Goal: Task Accomplishment & Management: Manage account settings

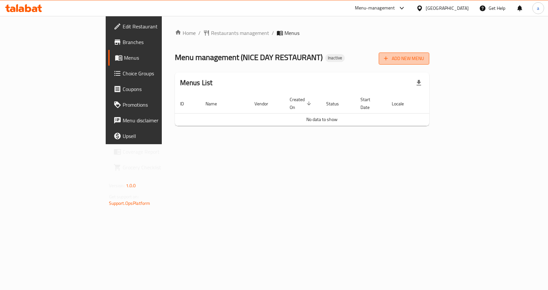
click at [429, 54] on button "Add New Menu" at bounding box center [403, 58] width 51 height 12
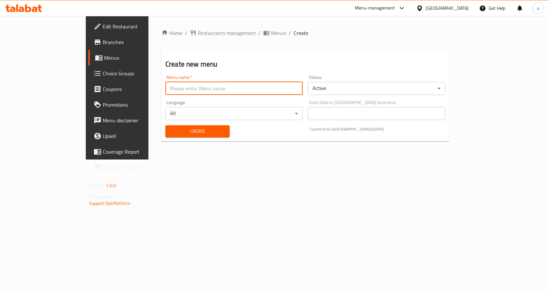
click at [204, 94] on input "text" at bounding box center [233, 88] width 137 height 13
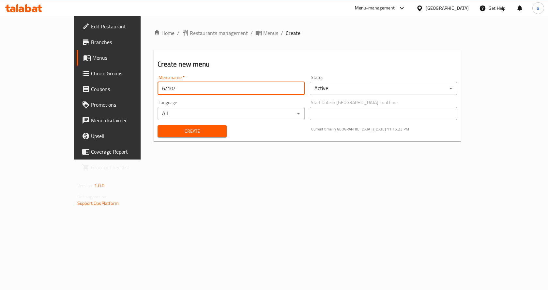
type input "[DATE]"
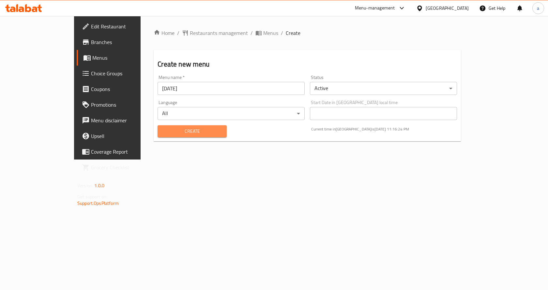
click at [173, 133] on span "Create" at bounding box center [192, 131] width 58 height 8
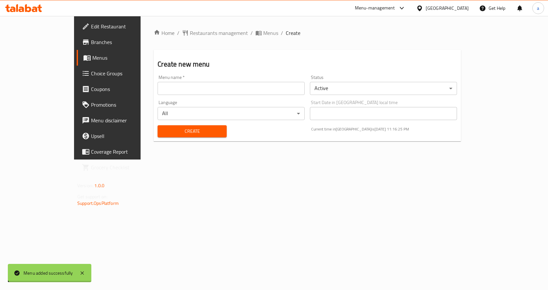
click at [91, 42] on span "Branches" at bounding box center [125, 42] width 69 height 8
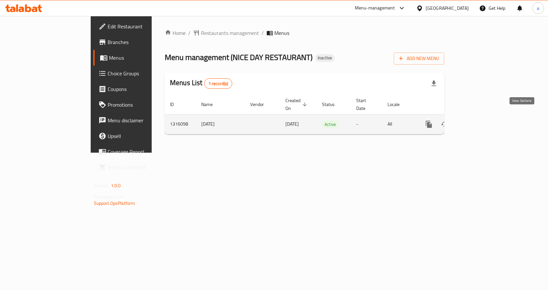
click at [480, 120] on icon "enhanced table" at bounding box center [476, 124] width 8 height 8
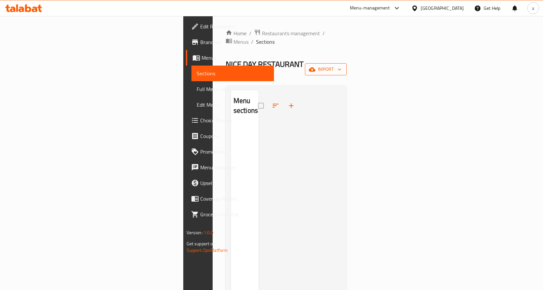
click at [341, 65] on span "import" at bounding box center [325, 69] width 31 height 8
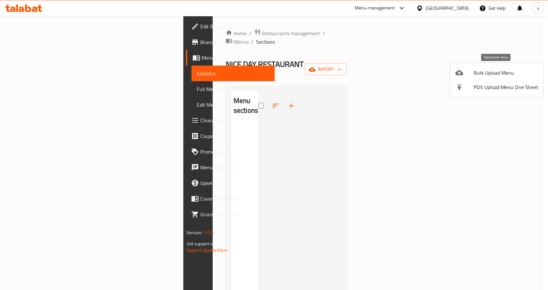
click at [483, 70] on span "Bulk Upload Menu" at bounding box center [505, 73] width 65 height 8
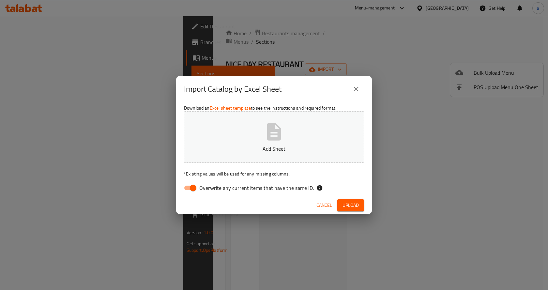
click at [258, 189] on span "Overwrite any current items that have the same ID." at bounding box center [256, 188] width 114 height 8
click at [212, 189] on input "Overwrite any current items that have the same ID." at bounding box center [192, 188] width 37 height 12
checkbox input "false"
click at [292, 134] on button "Add Sheet" at bounding box center [274, 137] width 180 height 52
click at [350, 200] on button "Upload" at bounding box center [350, 205] width 27 height 12
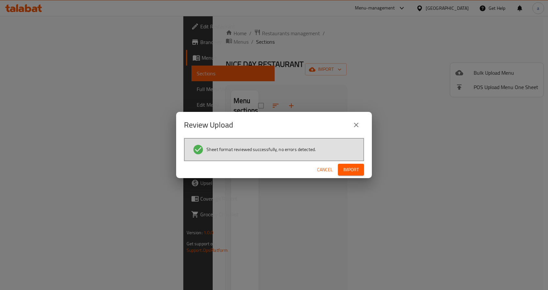
click at [354, 168] on span "Import" at bounding box center [351, 170] width 16 height 8
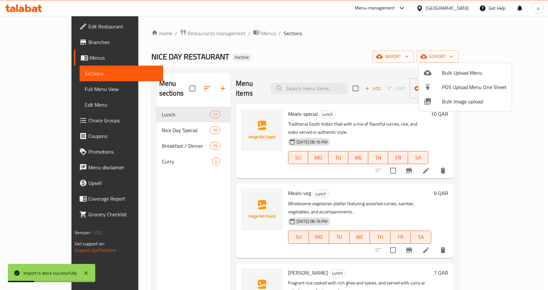
click at [47, 93] on div at bounding box center [274, 145] width 548 height 290
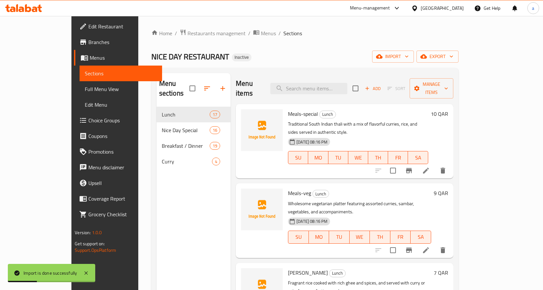
click at [85, 90] on span "Full Menu View" at bounding box center [121, 89] width 72 height 8
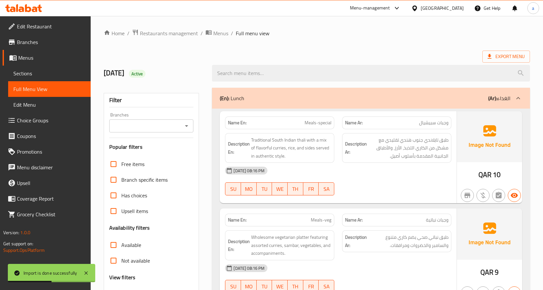
scroll to position [98, 0]
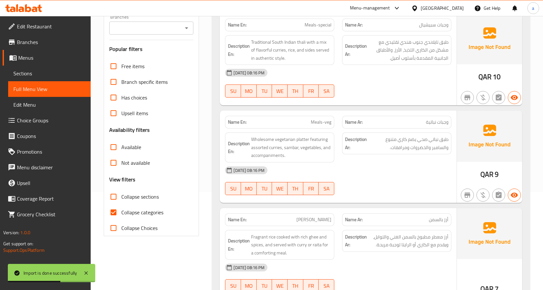
click at [140, 211] on span "Collapse categories" at bounding box center [142, 212] width 42 height 8
click at [121, 211] on input "Collapse categories" at bounding box center [114, 212] width 16 height 16
checkbox input "false"
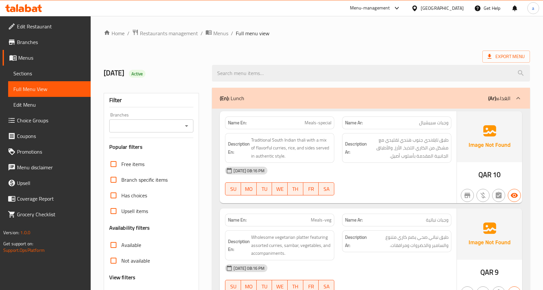
click at [361, 170] on div "[DATE] 08:16 PM" at bounding box center [338, 171] width 234 height 16
click at [316, 125] on span "Meals-special" at bounding box center [317, 122] width 27 height 7
copy span "Meals-special"
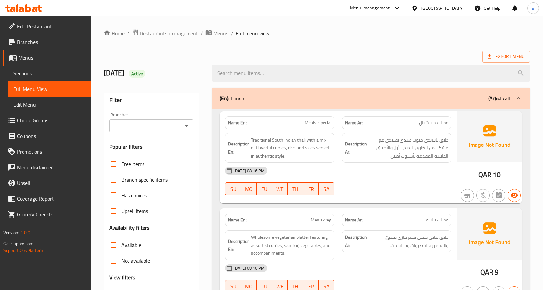
click at [358, 161] on div "Description Ar: طبق تايلاندي جنوب هندي تقليدي مع مشكل من الكاري اللذيذ، الأرز، …" at bounding box center [396, 148] width 109 height 30
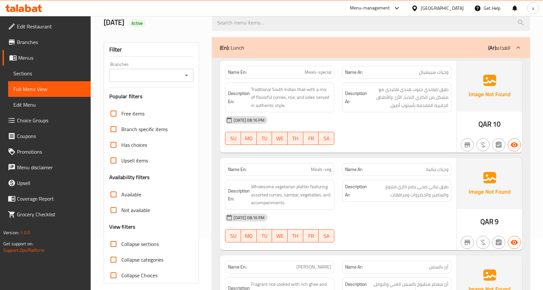
scroll to position [98, 0]
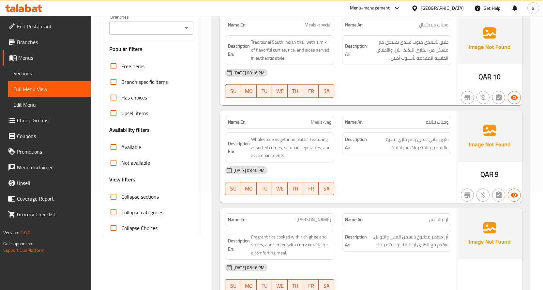
click at [314, 120] on span "Meals-veg" at bounding box center [321, 122] width 21 height 7
copy span "Meals-veg"
click at [370, 178] on div "06-10-2025 08:16 PM SU MO TU WE TH FR SA" at bounding box center [338, 180] width 234 height 37
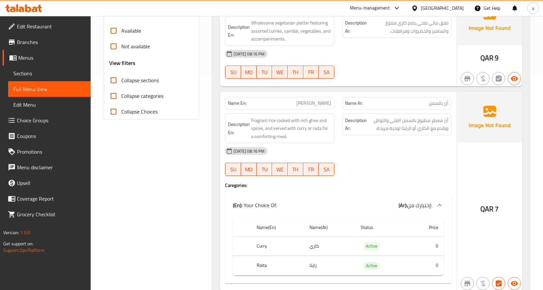
scroll to position [215, 0]
click at [321, 102] on span "[PERSON_NAME]" at bounding box center [313, 102] width 35 height 7
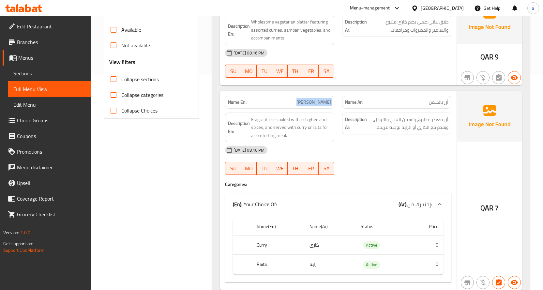
click at [321, 102] on span "[PERSON_NAME]" at bounding box center [313, 102] width 35 height 7
copy span "[PERSON_NAME]"
click at [368, 163] on div "06-10-2025 08:16 PM SU MO TU WE TH FR SA" at bounding box center [338, 160] width 234 height 37
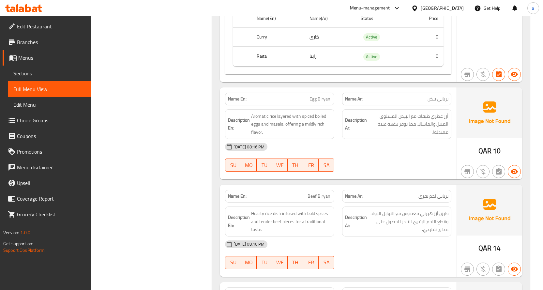
scroll to position [424, 0]
click at [315, 98] on span "Egg Biryani" at bounding box center [320, 98] width 22 height 7
copy span "Egg Biryani"
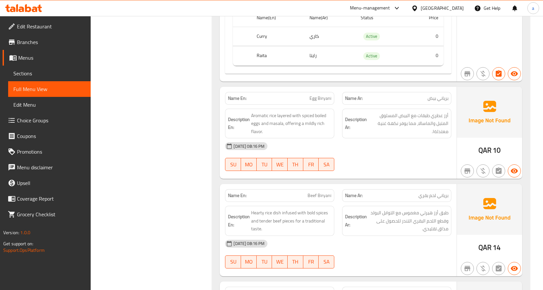
click at [347, 154] on div "[DATE] 08:16 PM" at bounding box center [338, 146] width 234 height 16
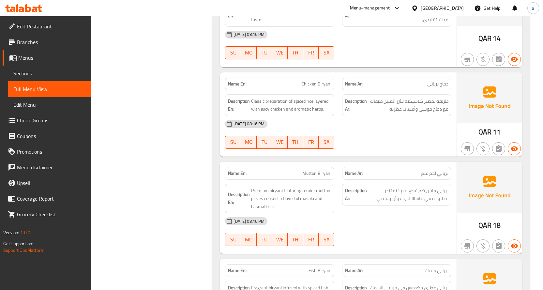
scroll to position [632, 0]
click at [326, 85] on span "Chicken Biryani" at bounding box center [316, 84] width 30 height 7
copy span "Chicken Biryani"
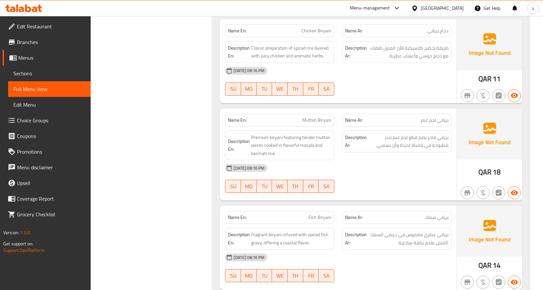
scroll to position [698, 0]
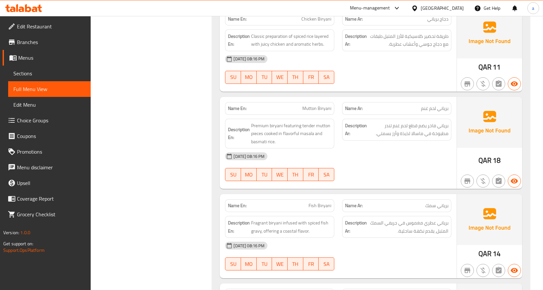
click at [317, 108] on span "Mutton Biryani" at bounding box center [316, 108] width 29 height 7
copy span "Mutton Biryani"
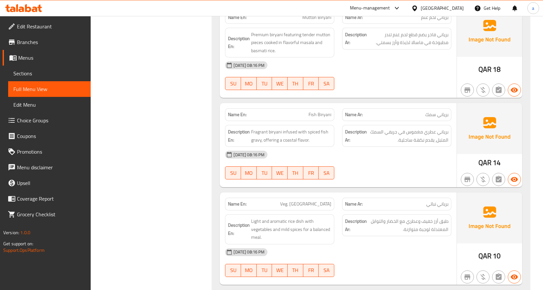
scroll to position [789, 0]
click at [314, 114] on span "Fish Biryani" at bounding box center [319, 114] width 23 height 7
copy span "Fish Biryani"
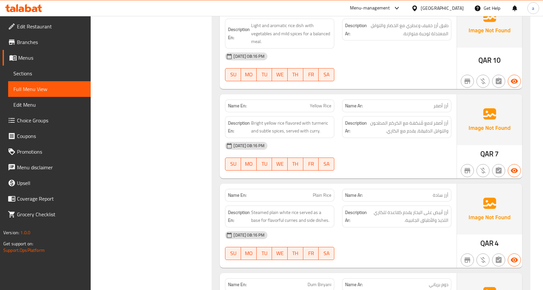
scroll to position [985, 0]
click at [321, 108] on span "Yellow Rice" at bounding box center [321, 105] width 22 height 7
copy span "Yellow Rice"
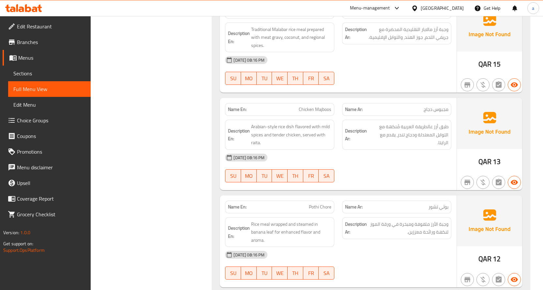
scroll to position [1571, 0]
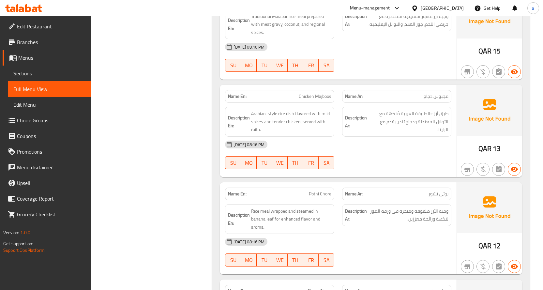
click at [304, 97] on span "Chicken Majboos" at bounding box center [315, 96] width 33 height 7
copy span "Chicken Majboos"
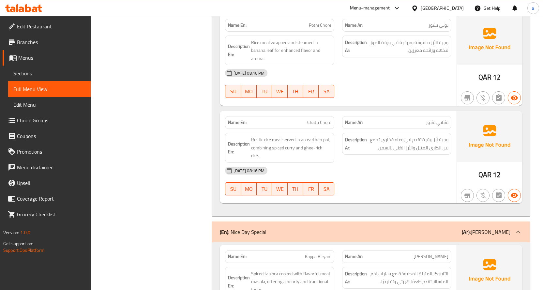
scroll to position [1741, 0]
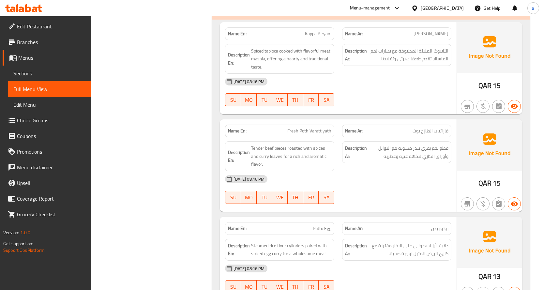
scroll to position [1976, 0]
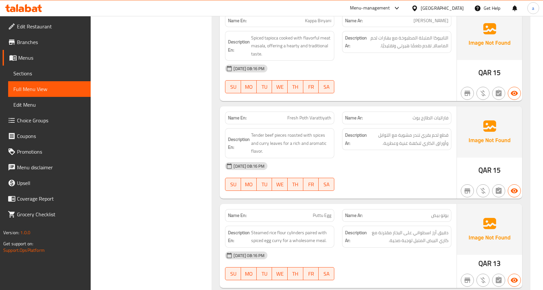
click at [301, 114] on span "Fresh Poth Varattiyath" at bounding box center [309, 117] width 44 height 7
click at [302, 114] on span "Fresh Poth Varattiyath" at bounding box center [309, 117] width 44 height 7
copy span "Fresh Poth Varattiyath"
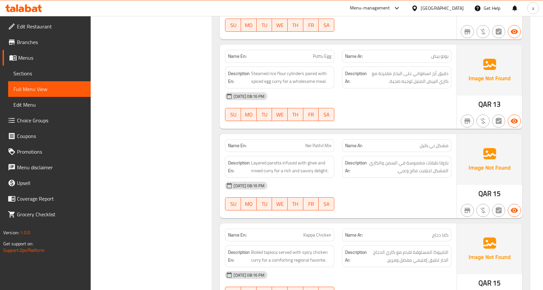
scroll to position [2145, 0]
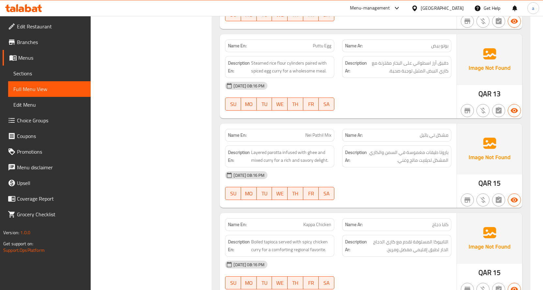
click at [317, 132] on span "Nei Pathil Mix" at bounding box center [318, 135] width 26 height 7
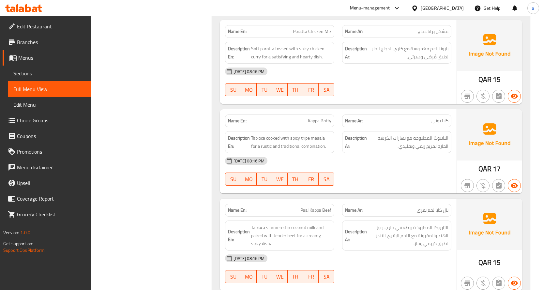
scroll to position [2615, 0]
click at [304, 133] on span "Tapioca cooked with spicy tripe masala for a rustic and traditional combination." at bounding box center [291, 141] width 80 height 16
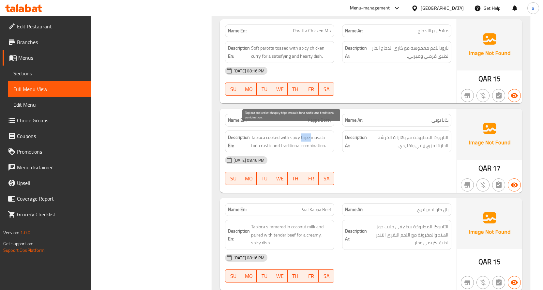
click at [304, 133] on span "Tapioca cooked with spicy tripe masala for a rustic and traditional combination." at bounding box center [291, 141] width 80 height 16
click at [353, 165] on div "06-10-2025 08:16 PM SU MO TU WE TH FR SA" at bounding box center [338, 170] width 234 height 37
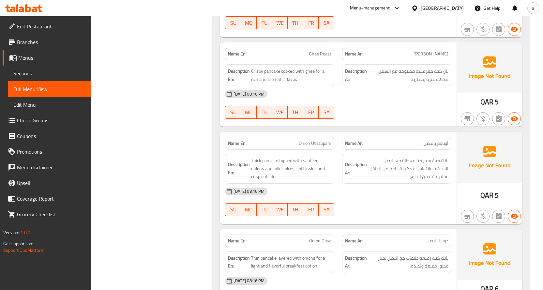
scroll to position [3997, 0]
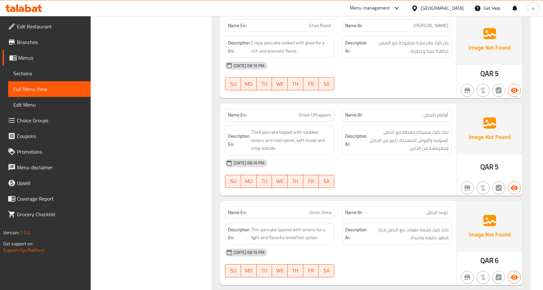
click at [326, 111] on span "Onion Uthappam" at bounding box center [315, 114] width 33 height 7
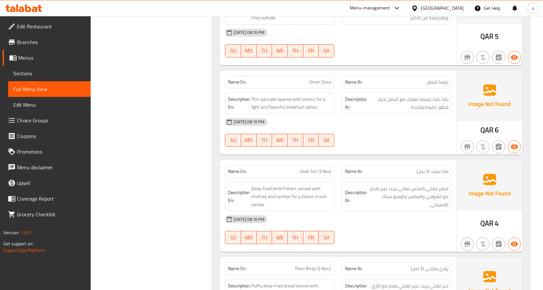
scroll to position [4160, 0]
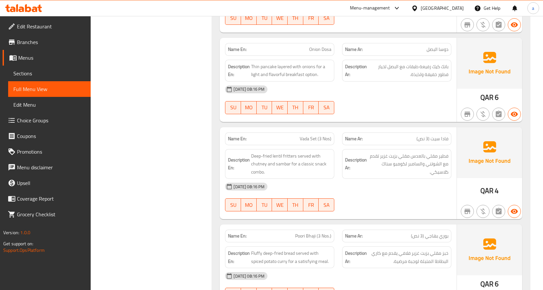
click at [343, 181] on div "[DATE] 08:16 PM" at bounding box center [338, 187] width 234 height 16
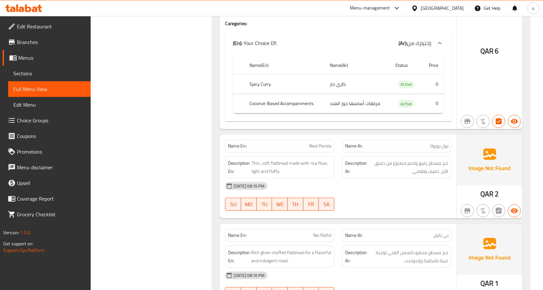
scroll to position [5307, 0]
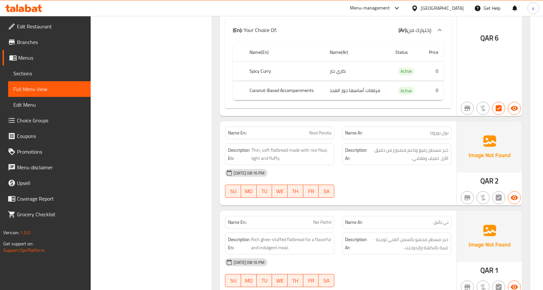
click at [318, 129] on span "Nool Porota" at bounding box center [320, 132] width 22 height 7
click at [374, 165] on div "[DATE] 08:16 PM" at bounding box center [338, 173] width 234 height 16
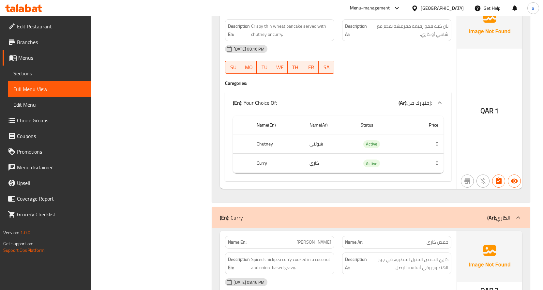
scroll to position [5581, 0]
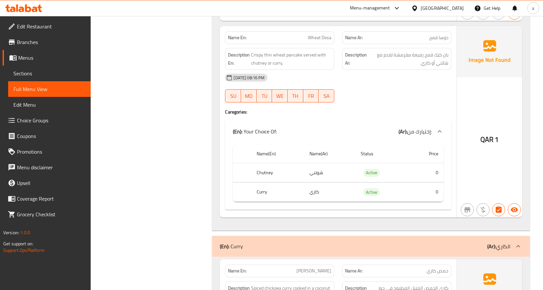
click at [258, 51] on span "Crispy thin wheat pancake served with chutney or curry." at bounding box center [291, 59] width 80 height 16
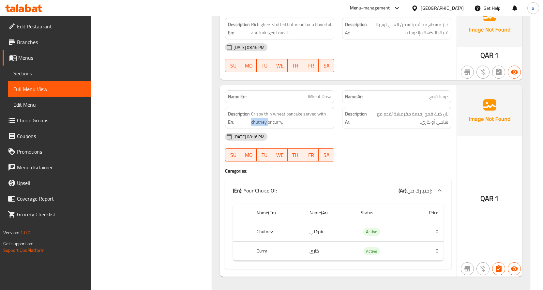
scroll to position [5516, 0]
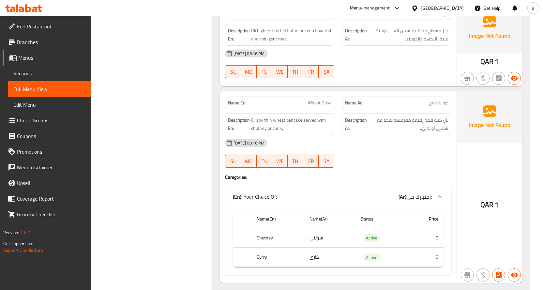
click at [310, 99] on span "Wheat Dosa" at bounding box center [319, 102] width 23 height 7
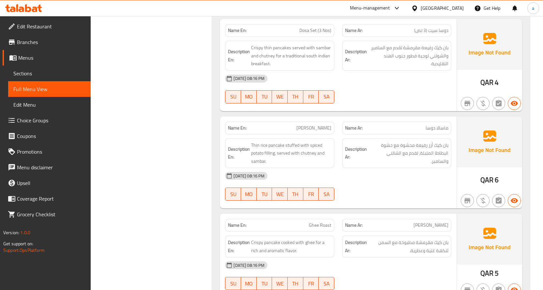
click at [314, 125] on span "[PERSON_NAME]" at bounding box center [313, 128] width 35 height 7
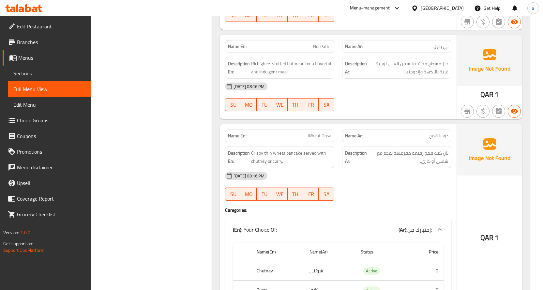
click at [322, 132] on span "Wheat Dosa" at bounding box center [319, 135] width 23 height 7
click at [379, 207] on h4 "Caregories:" at bounding box center [338, 210] width 226 height 7
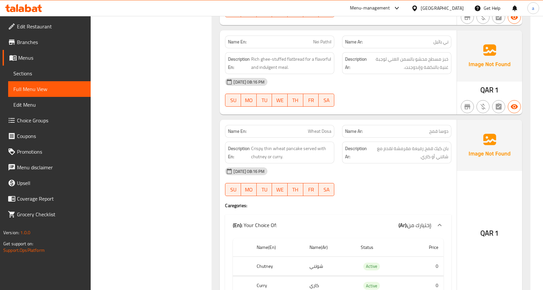
scroll to position [5516, 0]
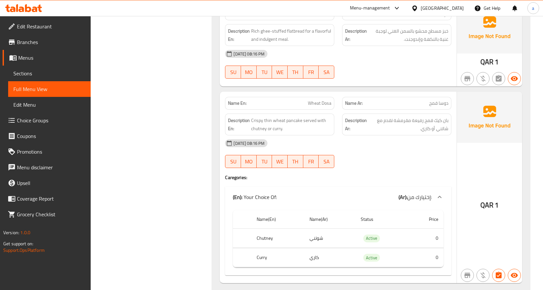
click at [389, 135] on div "[DATE] 08:16 PM" at bounding box center [338, 143] width 234 height 16
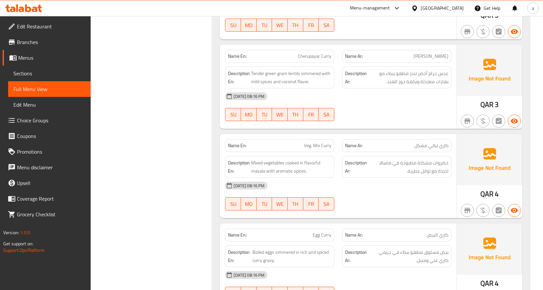
scroll to position [5913, 0]
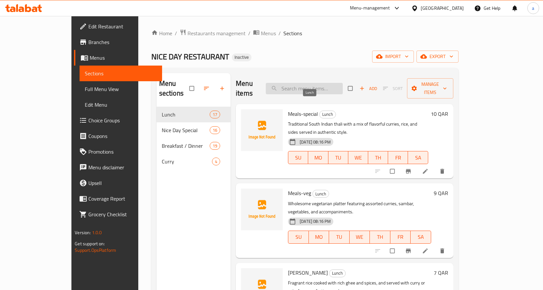
click at [327, 86] on input "search" at bounding box center [304, 88] width 77 height 11
paste input "Meals-special"
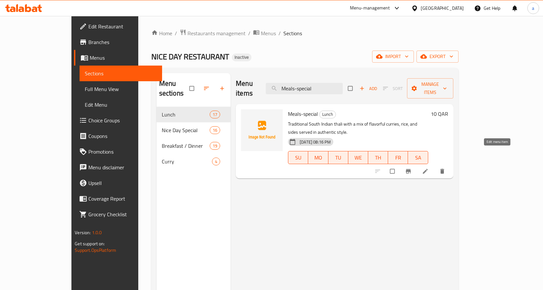
type input "Meals-special"
click at [427, 169] on icon at bounding box center [425, 171] width 5 height 5
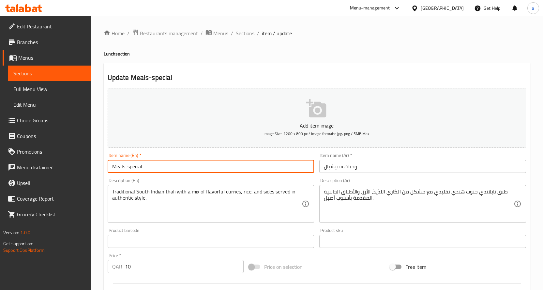
click at [127, 165] on input "Meals-special" at bounding box center [211, 166] width 207 height 13
drag, startPoint x: 175, startPoint y: 167, endPoint x: 23, endPoint y: 170, distance: 152.0
click at [23, 170] on div "Edit Restaurant Branches Menus Sections Full Menu View Edit Menu Choice Groups …" at bounding box center [271, 238] width 543 height 445
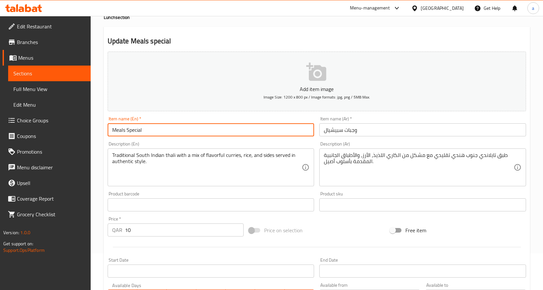
scroll to position [98, 0]
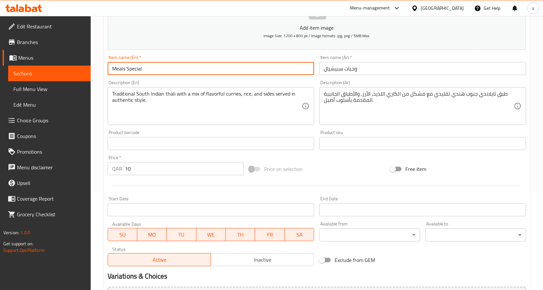
type input "Meals Special"
click at [274, 83] on div "Description (En) Traditional South Indian thali with a mix of flavorful curries…" at bounding box center [211, 102] width 207 height 45
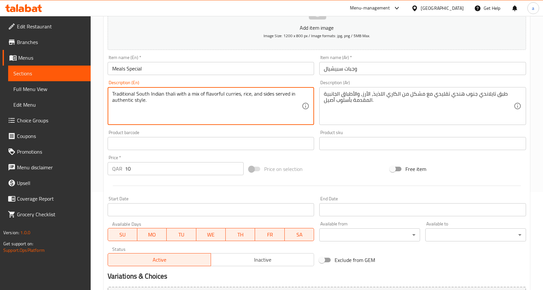
click at [168, 96] on textarea "Traditional South Indian thali with a mix of flavorful curries, rice, and sides…" at bounding box center [207, 106] width 190 height 31
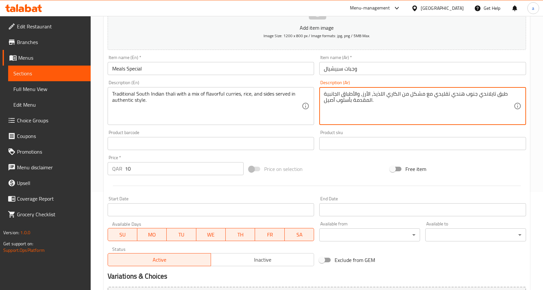
click at [490, 94] on textarea "طبق تايلاندي جنوب هندي تقليدي مع مشكل من الكاري اللذيذ، الأرز، والأطباق الجانبي…" at bounding box center [419, 106] width 190 height 31
paste textarea "الي"
click at [492, 93] on textarea "طبق ثالي جنوب هندي تقليدي مع مشكل من الكاري اللذيذ، الأرز، والأطباق الجانبية ال…" at bounding box center [419, 106] width 190 height 31
click at [351, 100] on textarea "ثالي جنوب هندي تقليدي مع مشكل من الكاري اللذيذ، الأرز، والأطباق الجانبية المقدم…" at bounding box center [419, 106] width 190 height 31
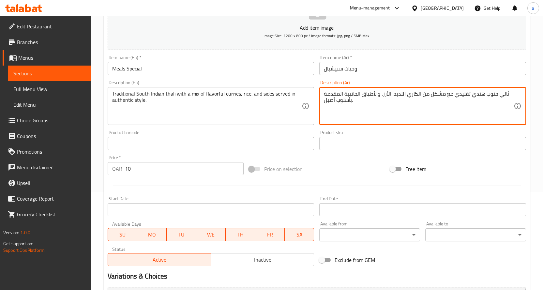
click at [351, 101] on textarea "ثالي جنوب هندي تقليدي مع مشكل من الكاري اللذيذ، الأرز، والأطباق الجانبية المقدم…" at bounding box center [419, 106] width 190 height 31
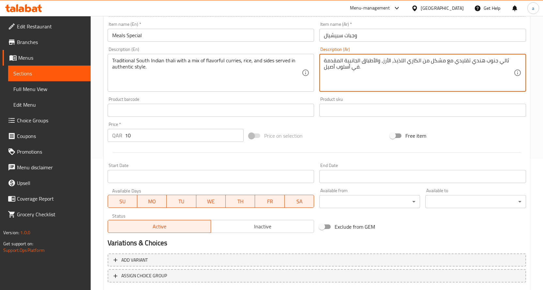
scroll to position [171, 0]
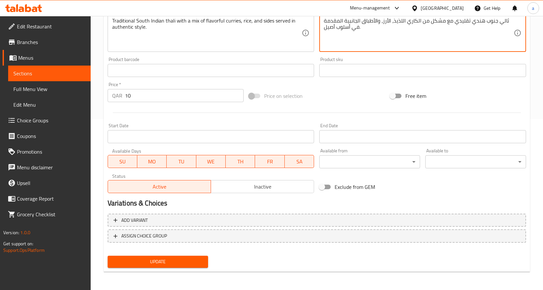
type textarea "ثالي جنوب هندي تقليدي مع مشكل من الكاري اللذيذ، الأرز، والأطباق الجانبية المقدم…"
drag, startPoint x: 182, startPoint y: 263, endPoint x: 263, endPoint y: 235, distance: 85.7
click at [182, 263] on span "Update" at bounding box center [158, 262] width 90 height 8
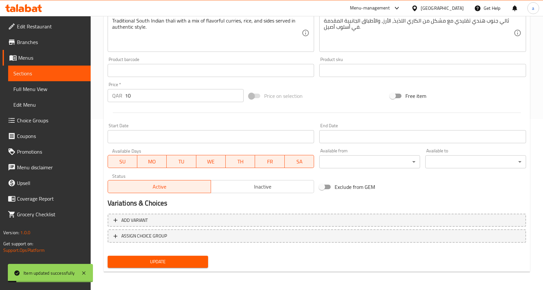
click at [60, 75] on span "Sections" at bounding box center [49, 73] width 72 height 8
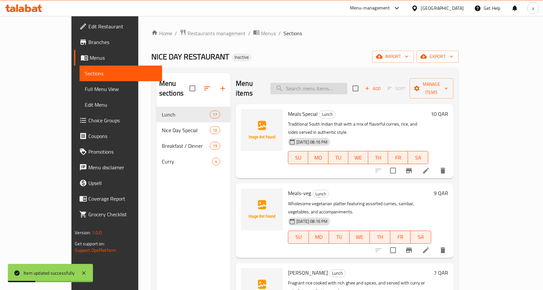
click at [347, 83] on input "search" at bounding box center [308, 88] width 77 height 11
paste input "Meals-veg"
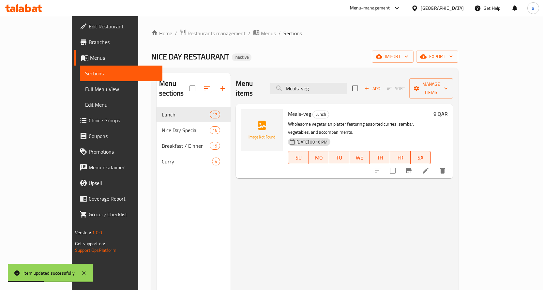
type input "Meals-veg"
click at [428, 168] on icon at bounding box center [426, 171] width 6 height 6
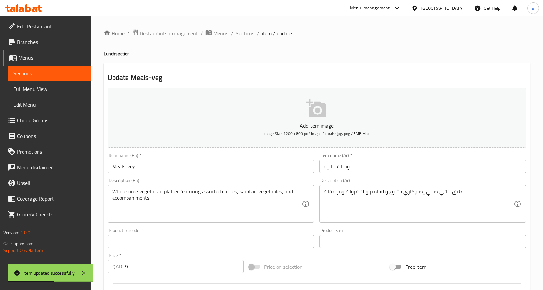
click at [127, 167] on input "Meals-veg" at bounding box center [211, 166] width 207 height 13
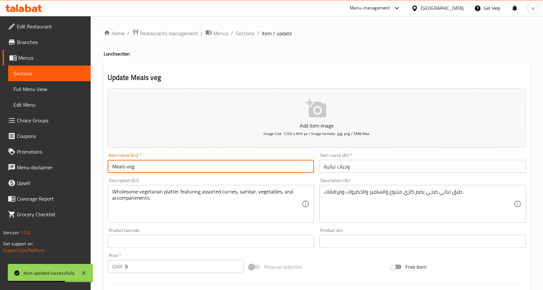
drag, startPoint x: 191, startPoint y: 168, endPoint x: 25, endPoint y: 179, distance: 166.6
click at [25, 179] on div "Edit Restaurant Branches Menus Sections Full Menu View Edit Menu Choice Groups …" at bounding box center [271, 238] width 543 height 445
type input "Meals Veg"
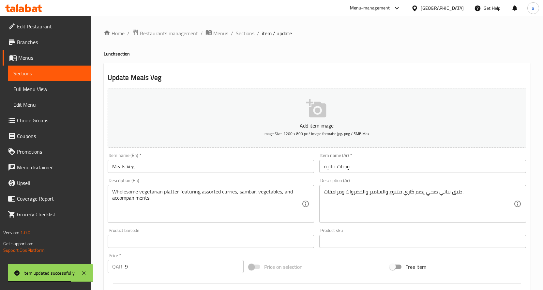
click at [176, 158] on div "Item name (En)   * Meals Veg Item name (En) *" at bounding box center [211, 163] width 207 height 20
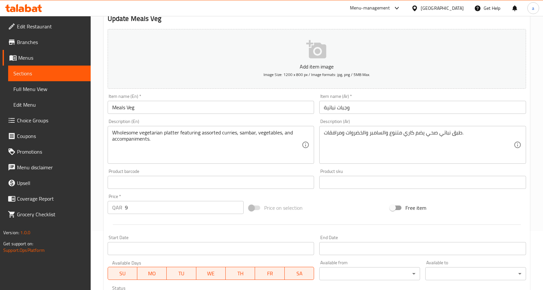
scroll to position [171, 0]
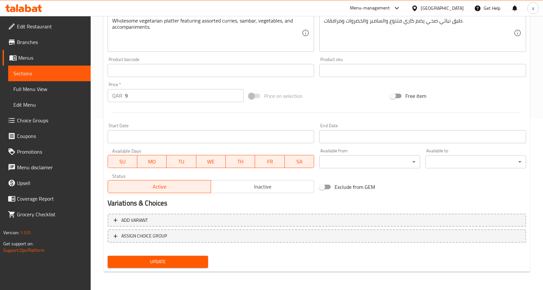
click at [171, 259] on span "Update" at bounding box center [158, 262] width 90 height 8
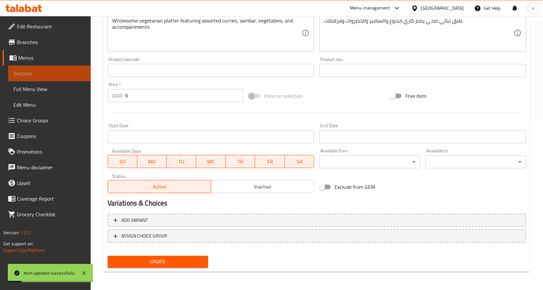
click at [58, 76] on span "Sections" at bounding box center [49, 73] width 72 height 8
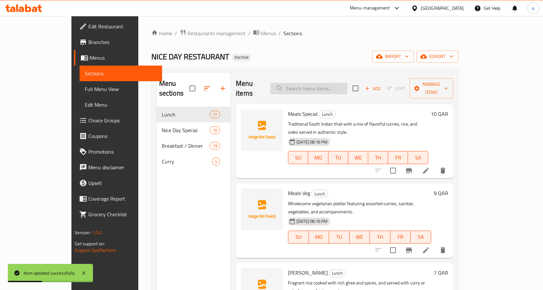
click at [347, 83] on input "search" at bounding box center [308, 88] width 77 height 11
paste input "[PERSON_NAME]"
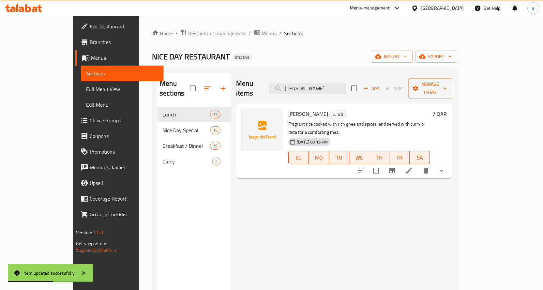
type input "[PERSON_NAME]"
click at [418, 165] on li at bounding box center [409, 171] width 18 height 12
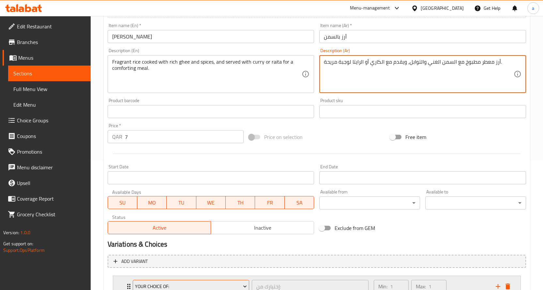
scroll to position [182, 0]
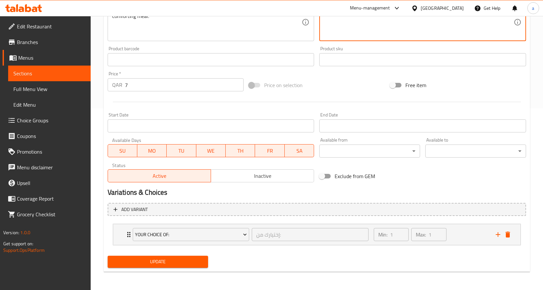
type textarea "أرز معطر مطبوخ مع السمن الغني والتوابل، ويقدم مع الكاري أو الرايتا لوجبة مريحة."
click at [183, 262] on span "Update" at bounding box center [158, 262] width 90 height 8
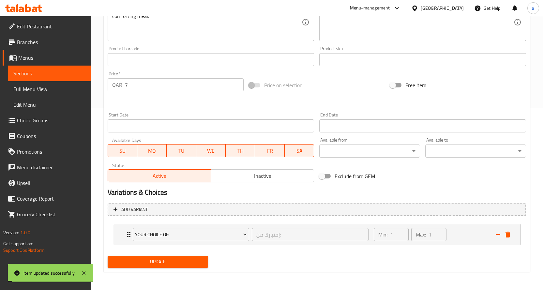
drag, startPoint x: 58, startPoint y: 74, endPoint x: 83, endPoint y: 10, distance: 68.3
click at [58, 74] on span "Sections" at bounding box center [49, 73] width 72 height 8
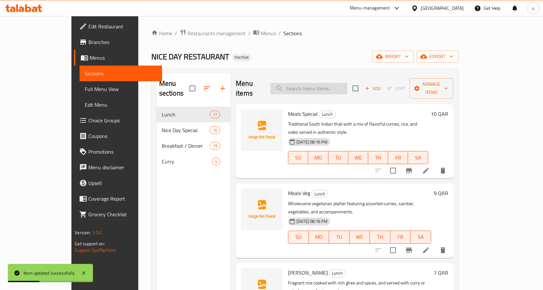
click at [347, 83] on input "search" at bounding box center [308, 88] width 77 height 11
paste input "Egg Biryani"
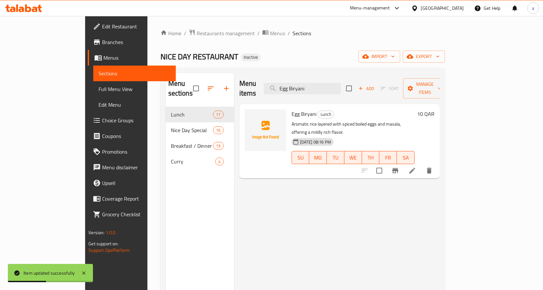
type input "Egg Biryani"
click at [421, 165] on li at bounding box center [412, 171] width 18 height 12
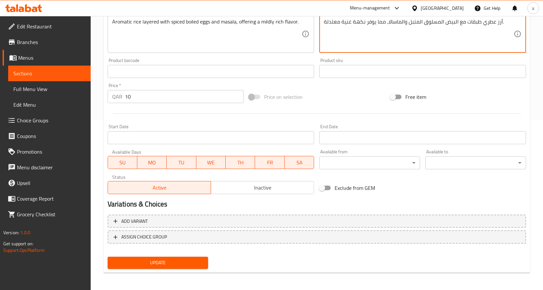
scroll to position [171, 0]
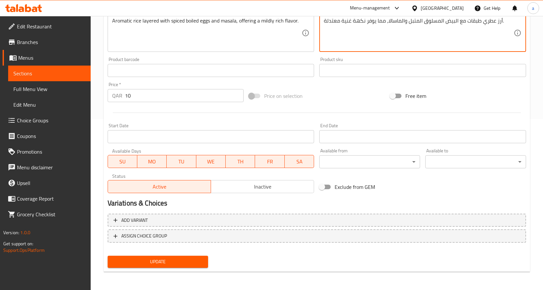
type textarea "أرز عطري طبقات مع البيض المسلوق المتبل والماسالا، مما يوفر نكهة غنية معتدلة."
click at [170, 256] on button "Update" at bounding box center [158, 262] width 101 height 12
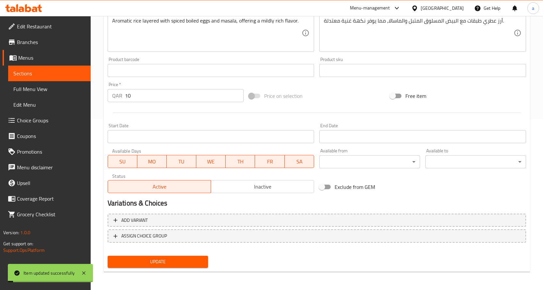
click at [67, 76] on span "Sections" at bounding box center [49, 73] width 72 height 8
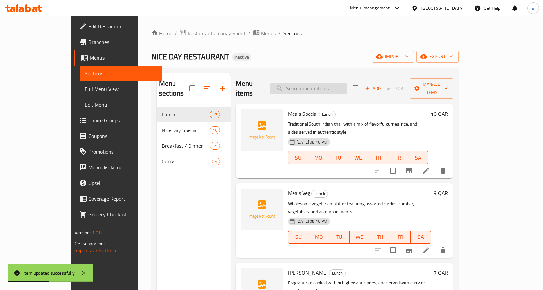
click at [347, 88] on input "search" at bounding box center [308, 88] width 77 height 11
paste input "Chicken Biryani"
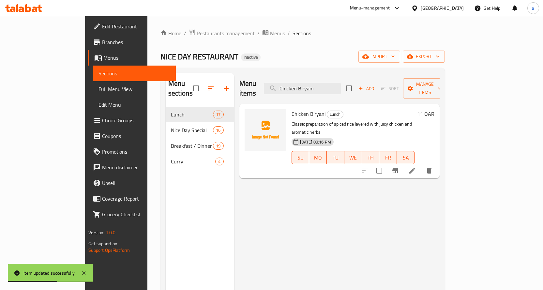
type input "Chicken Biryani"
click at [421, 165] on li at bounding box center [412, 171] width 18 height 12
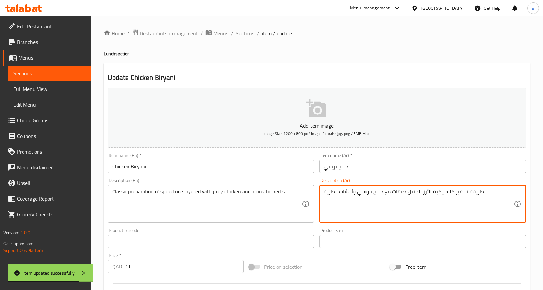
click at [470, 191] on textarea "طريقة تحضير كلاسيكية للأرز المتبل طبقات مع دجاج جوسي وأعشاب عطرية." at bounding box center [419, 203] width 190 height 31
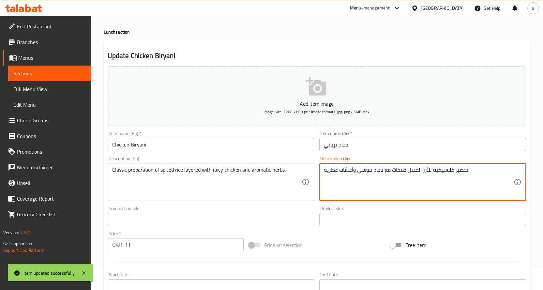
scroll to position [33, 0]
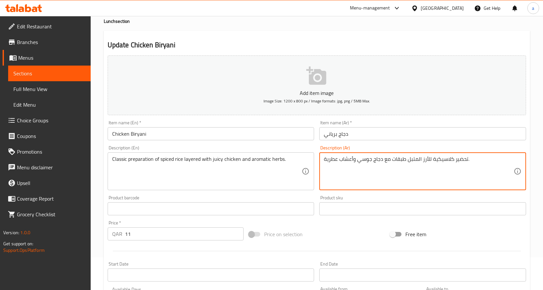
click at [433, 160] on textarea "تحضير كلاسيكية للأرز المتبل طبقات مع دجاج جوسي وأعشاب عطرية." at bounding box center [419, 171] width 190 height 31
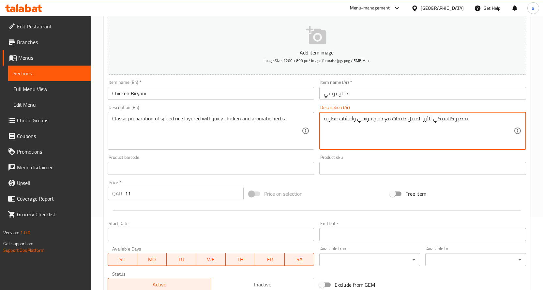
scroll to position [171, 0]
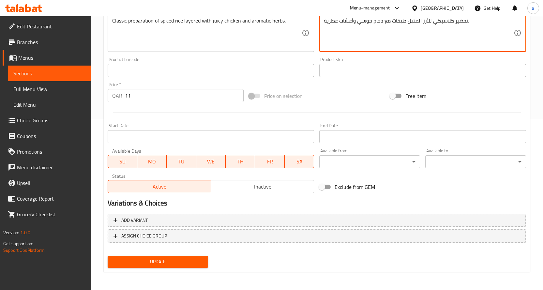
type textarea "تحضير كلاسيكي للأرز المتبل طبقات مع دجاج جوسي وأعشاب عطرية."
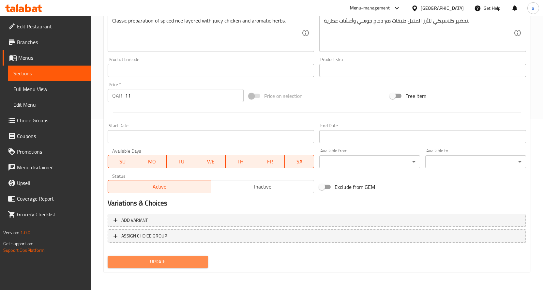
click at [169, 260] on span "Update" at bounding box center [158, 262] width 90 height 8
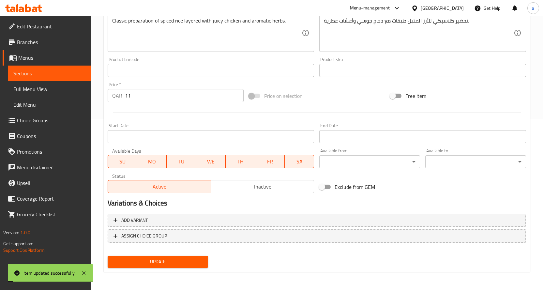
click at [66, 76] on span "Sections" at bounding box center [49, 73] width 72 height 8
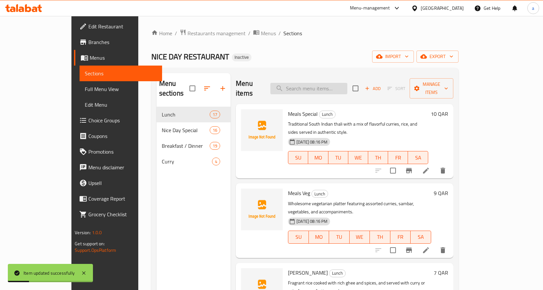
click at [322, 86] on input "search" at bounding box center [308, 88] width 77 height 11
paste input "Mutton Biryani"
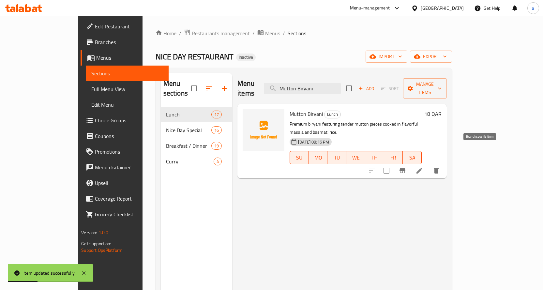
type input "Mutton Biryani"
click at [428, 165] on li at bounding box center [419, 171] width 18 height 12
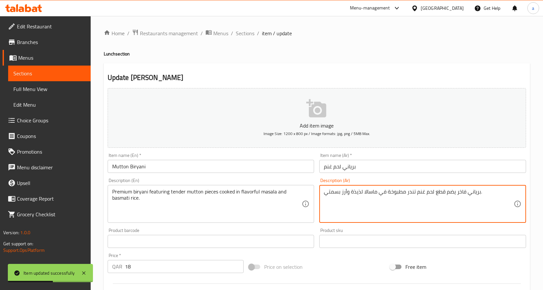
click at [460, 191] on textarea "برياني فاخر يضم قطع لحم غنم تندر مطبوخة في ماسالا لذيذة وأرز بسمتي." at bounding box center [419, 203] width 190 height 31
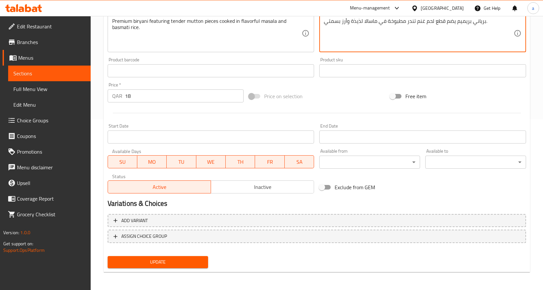
scroll to position [171, 0]
type textarea "برياني بريميم يضم قطع لحم غنم تندر مطبوخة في ماسالا لذيذة وأرز بسمتي."
click at [159, 263] on span "Update" at bounding box center [158, 262] width 90 height 8
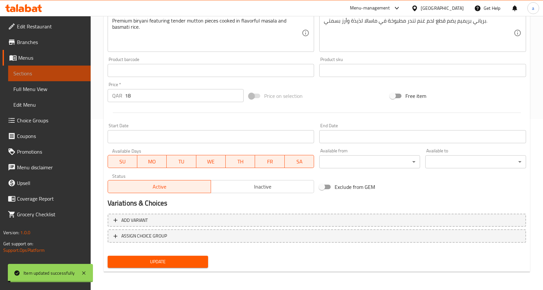
click at [64, 70] on span "Sections" at bounding box center [49, 73] width 72 height 8
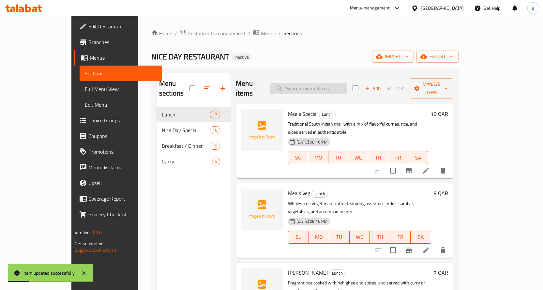
click at [347, 83] on input "search" at bounding box center [308, 88] width 77 height 11
paste input "Fish Biryani"
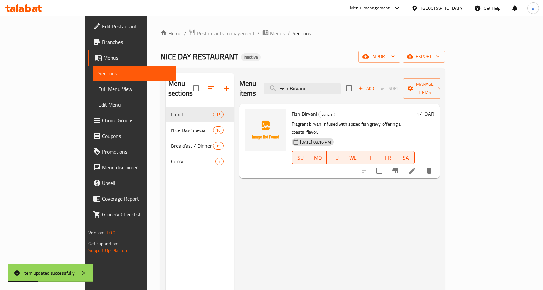
type input "Fish Biryani"
click at [421, 165] on li at bounding box center [412, 171] width 18 height 12
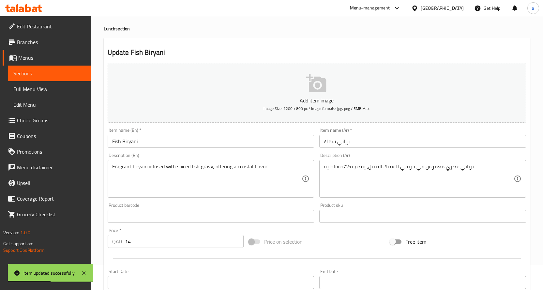
scroll to position [33, 0]
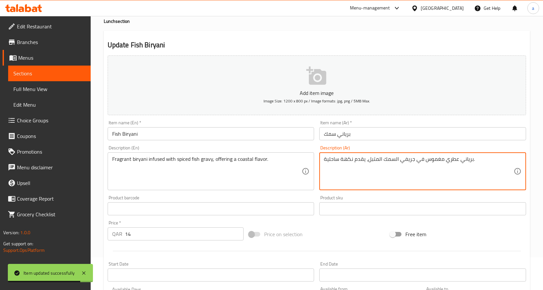
click at [418, 160] on textarea "برياني عطري مغموس في جريفي السمك المتبل، يقدم نكهة ساحلية." at bounding box center [419, 171] width 190 height 31
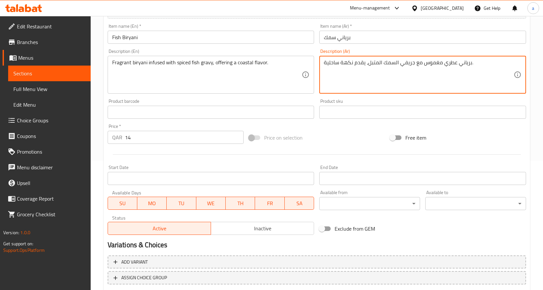
scroll to position [171, 0]
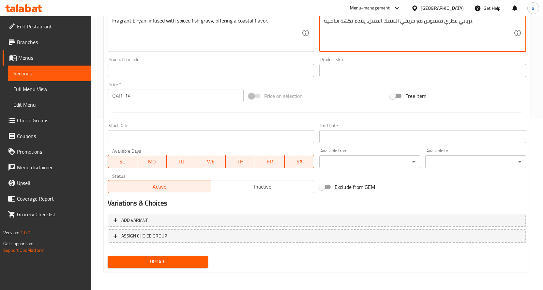
type textarea "برياني عطري مغموس مع جريفي السمك المتبل، يقدم نكهة ساحلية."
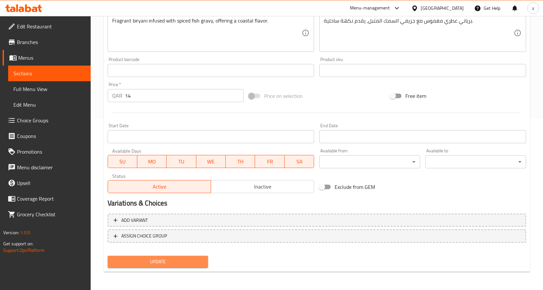
click at [194, 265] on span "Update" at bounding box center [158, 262] width 90 height 8
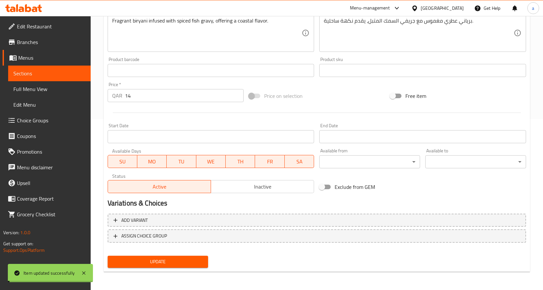
click at [69, 71] on span "Sections" at bounding box center [49, 73] width 72 height 8
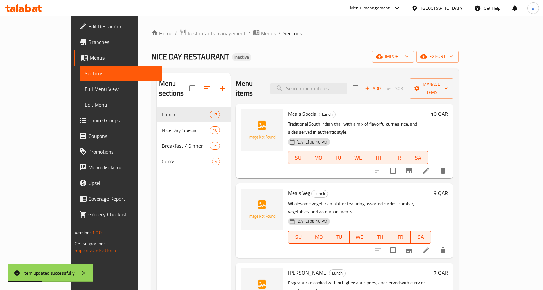
click at [343, 84] on input "search" at bounding box center [308, 88] width 77 height 11
paste input "Yellow Rice"
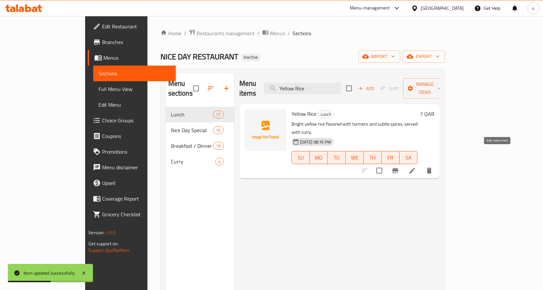
type input "Yellow Rice"
click at [415, 168] on icon at bounding box center [412, 171] width 6 height 6
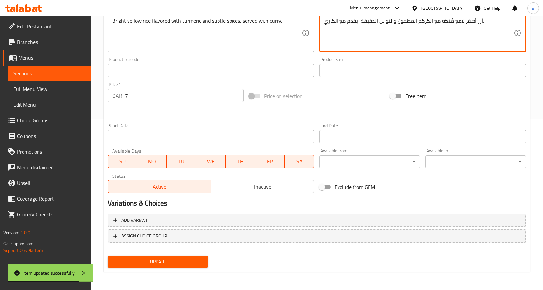
type textarea "أرز أصفر لامع مُنكه مع الكركم المطحون والتوابل الدقيقة، يقدم مع الكاري."
click at [185, 262] on span "Update" at bounding box center [158, 262] width 90 height 8
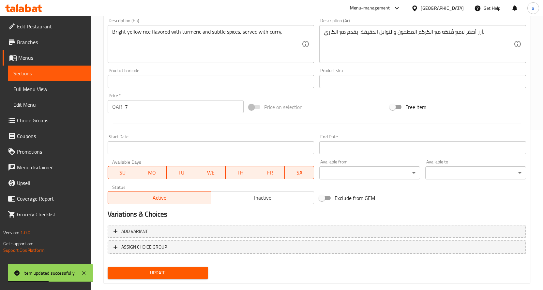
scroll to position [171, 0]
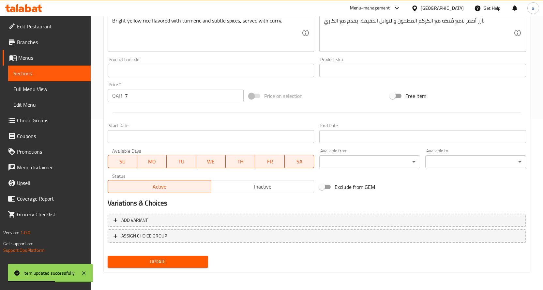
click at [26, 70] on span "Sections" at bounding box center [49, 73] width 72 height 8
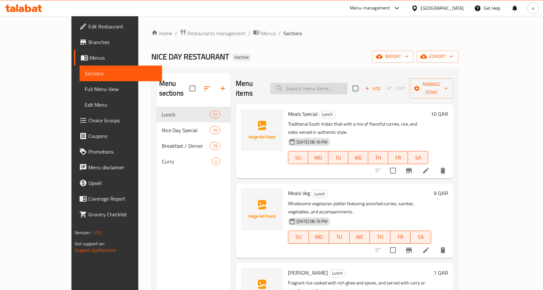
click at [347, 83] on input "search" at bounding box center [308, 88] width 77 height 11
paste input "Chicken Majboos"
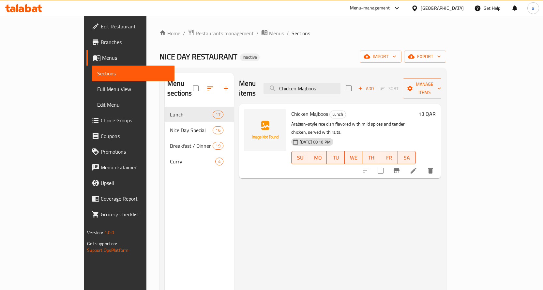
type input "Chicken Majboos"
click at [417, 167] on icon at bounding box center [413, 171] width 8 height 8
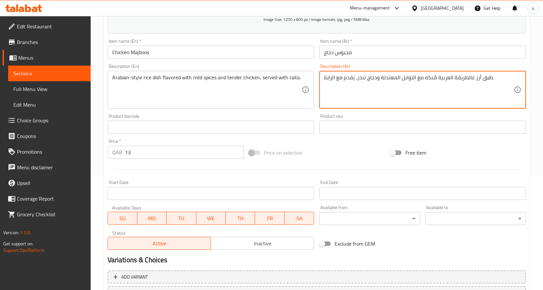
scroll to position [171, 0]
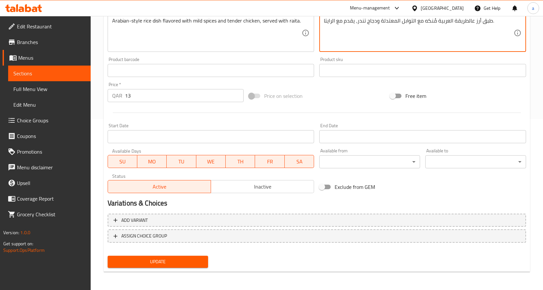
type textarea "طبق أرز عالطريقة العربية مُنكه مع التوابل المعتدلة ودجاج تندر، يقدم مع الرايتا."
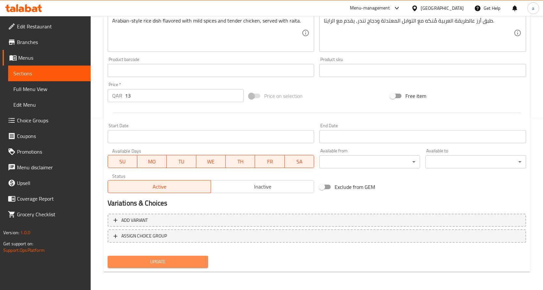
click at [153, 258] on span "Update" at bounding box center [158, 262] width 90 height 8
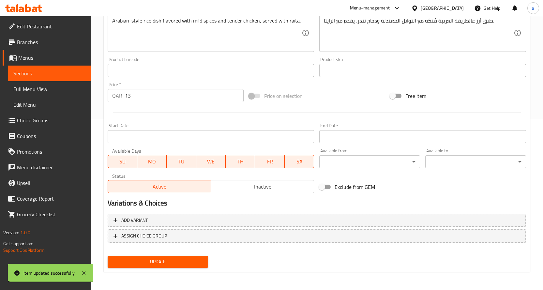
click at [56, 72] on span "Sections" at bounding box center [49, 73] width 72 height 8
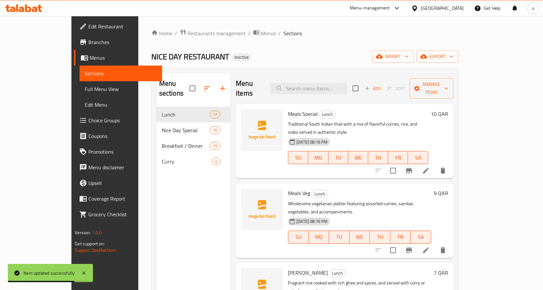
click at [339, 75] on div "Menu items Add Sort Manage items" at bounding box center [344, 88] width 217 height 31
click at [339, 83] on input "search" at bounding box center [308, 88] width 77 height 11
paste input "Fresh Poth Varattiyath"
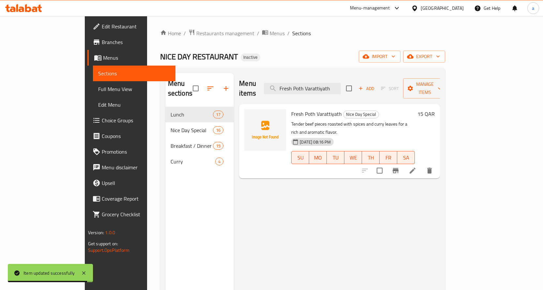
type input "Fresh Poth Varattiyath"
click at [416, 167] on icon at bounding box center [412, 171] width 8 height 8
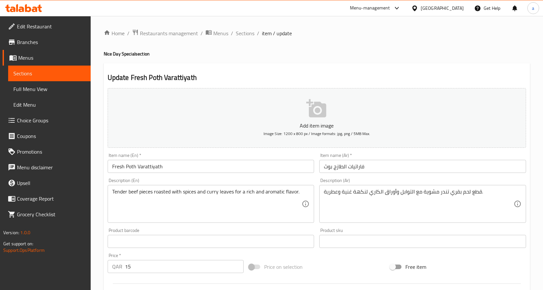
click at [327, 169] on input "فاراتيات الطازج بوث" at bounding box center [422, 166] width 207 height 13
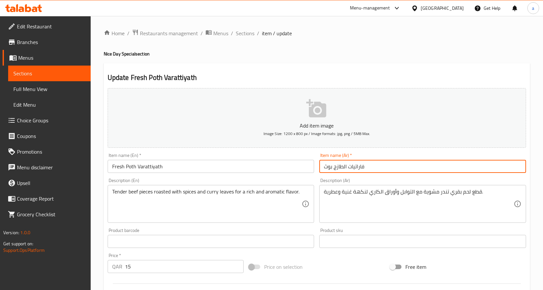
paste input "بوثو فاراتياتو الطازج"
type input "بوثو فاراتياتو الطازج"
click at [374, 155] on div "Item name (Ar)   * بوثو فاراتياتو الطازج Item name (Ar) *" at bounding box center [422, 163] width 207 height 20
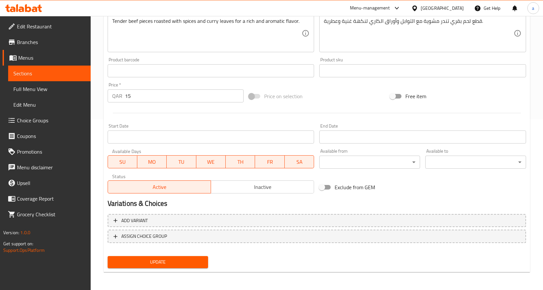
scroll to position [171, 0]
click at [165, 267] on button "Update" at bounding box center [158, 262] width 101 height 12
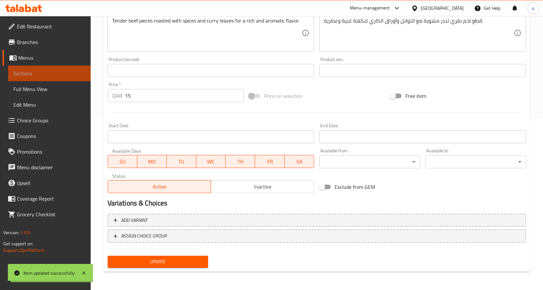
click at [55, 75] on span "Sections" at bounding box center [49, 73] width 72 height 8
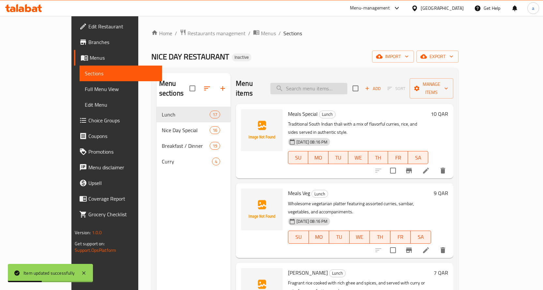
click at [347, 83] on input "search" at bounding box center [308, 88] width 77 height 11
paste input "Nei Pathil Mix"
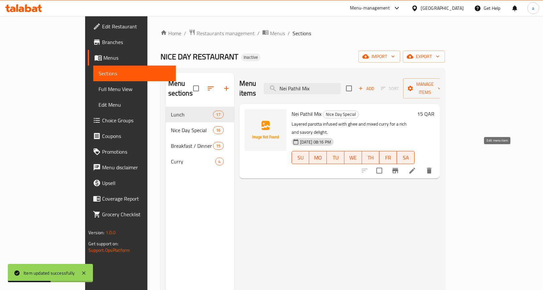
type input "Nei Pathil Mix"
click at [416, 167] on icon at bounding box center [412, 171] width 8 height 8
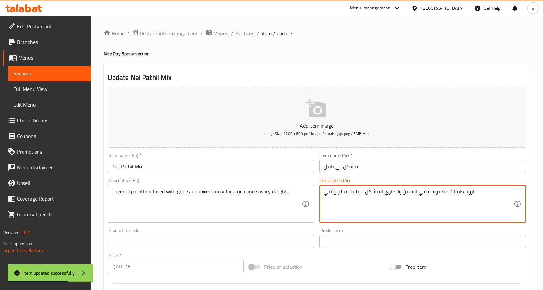
click at [419, 193] on textarea "باروتا طبقات مغموسة في السمن والكاري المشكل لديلايت مالح وغني." at bounding box center [419, 203] width 190 height 31
click at [356, 194] on textarea "باروتا طبقات مغموسة مع السمن والكاري المشكل لديلايت مالح وغني." at bounding box center [419, 203] width 190 height 31
click at [347, 191] on textarea "باروتا طبقات مغموسة مع السمن والكاري المشكل لديلايت مالح وغني." at bounding box center [419, 203] width 190 height 31
drag, startPoint x: 324, startPoint y: 191, endPoint x: 363, endPoint y: 196, distance: 39.1
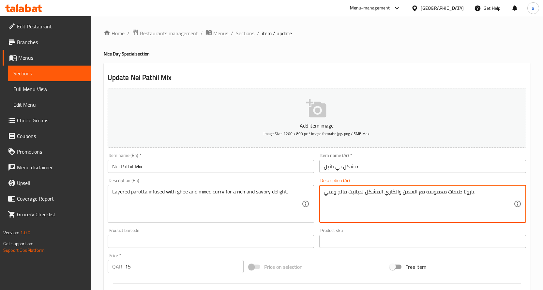
click at [363, 196] on textarea "باروتا طبقات مغموسة مع السمن والكاري المشكل لديلايت مالح وغني." at bounding box center [419, 203] width 190 height 31
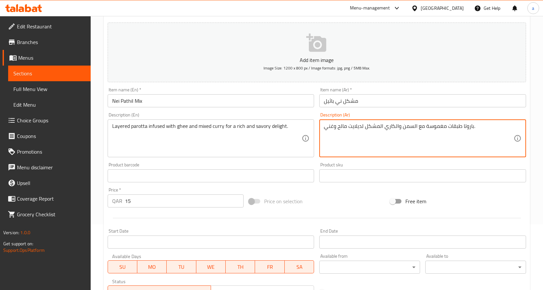
scroll to position [171, 0]
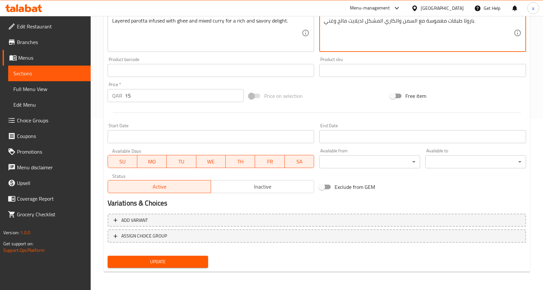
type textarea "باروتا طبقات مغموسة مع السمن والكاري المشكل لديلايت مالح وغني."
click at [184, 256] on button "Update" at bounding box center [158, 262] width 101 height 12
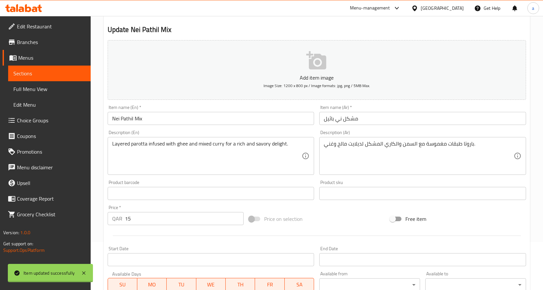
scroll to position [40, 0]
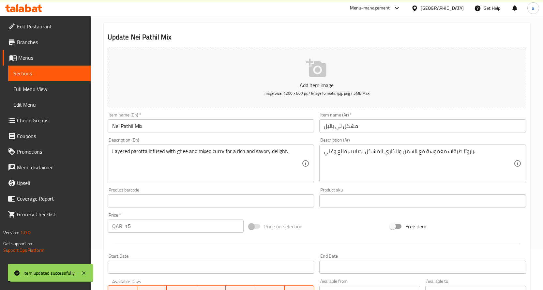
click at [67, 79] on link "Sections" at bounding box center [49, 74] width 82 height 16
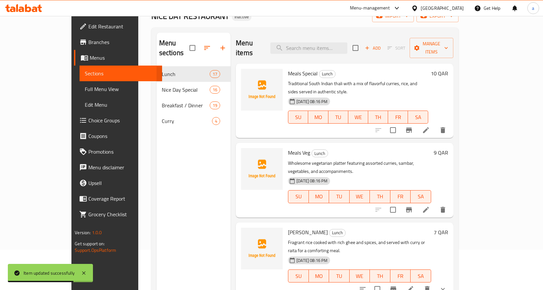
click at [328, 53] on div "Menu items Add Sort Manage items" at bounding box center [344, 48] width 217 height 31
click at [333, 47] on input "search" at bounding box center [308, 47] width 77 height 11
paste input "Onion Uthappam"
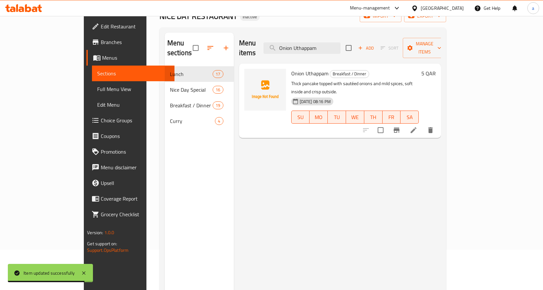
type input "Onion Uthappam"
click at [423, 124] on li at bounding box center [413, 130] width 18 height 12
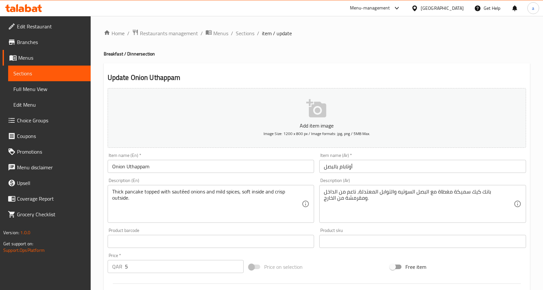
click at [336, 166] on input "أوتابام بالبصل" at bounding box center [422, 166] width 207 height 13
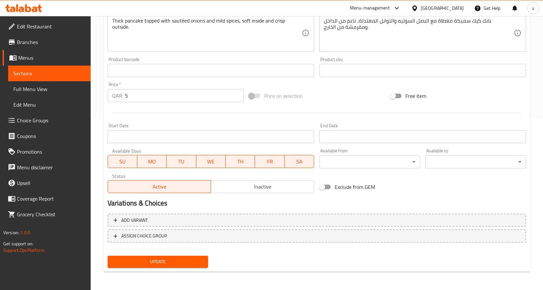
type input "أوتابام البصل"
click at [173, 256] on button "Update" at bounding box center [158, 262] width 101 height 12
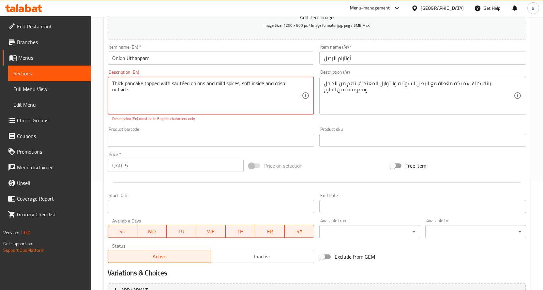
scroll to position [40, 0]
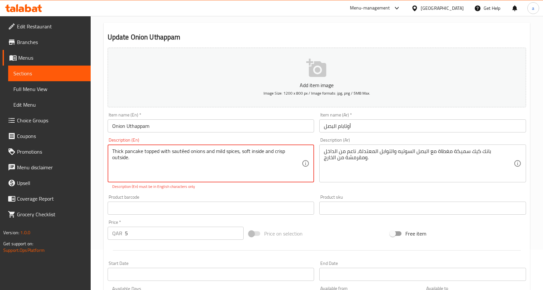
click at [289, 161] on textarea "Thick pancake topped with sautéed onions and mild spices, soft inside and crisp…" at bounding box center [207, 163] width 190 height 31
click at [217, 175] on textarea "Thick pancake topped with sautéed onions and mild spices, soft inside and crisp…" at bounding box center [207, 163] width 190 height 31
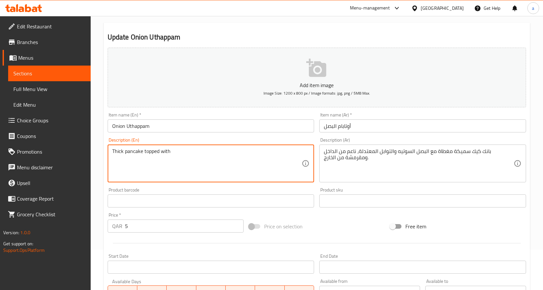
paste textarea "sautéed onions and mild spices, soft inside and crisp outside."
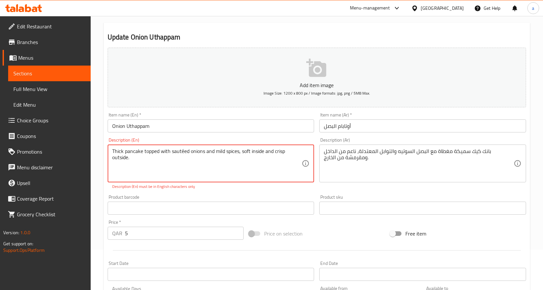
click at [185, 151] on textarea "Thick pancake topped with sautéed onions and mild spices, soft inside and crisp…" at bounding box center [207, 163] width 190 height 31
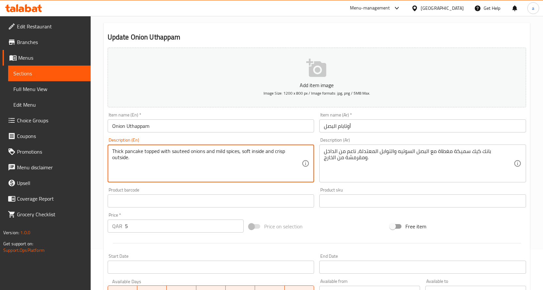
scroll to position [171, 0]
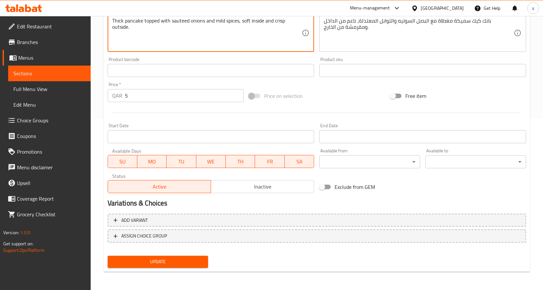
type textarea "Thick pancake topped with sauteed onions and mild spices, soft inside and crisp…"
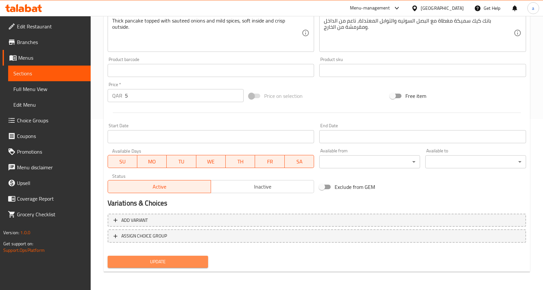
click at [179, 265] on span "Update" at bounding box center [158, 262] width 90 height 8
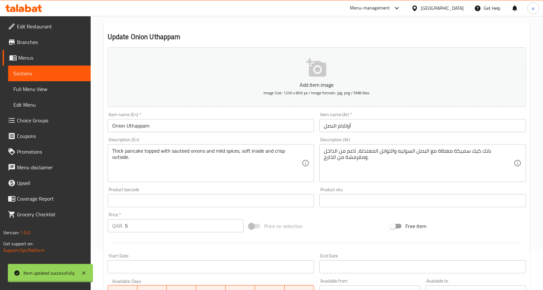
scroll to position [40, 0]
click at [405, 142] on div "Description (Ar) بانك كيك سميكة مغطاة مع البصل السوتيه والتوابل المعتدلة، ناعم …" at bounding box center [422, 160] width 207 height 45
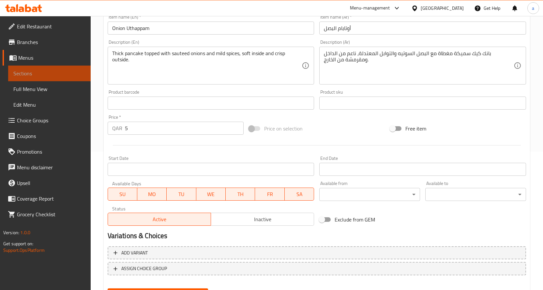
click at [40, 72] on span "Sections" at bounding box center [49, 73] width 72 height 8
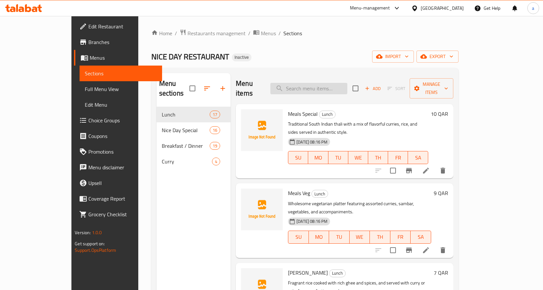
click at [347, 83] on input "search" at bounding box center [308, 88] width 77 height 11
paste input "Nool Porota"
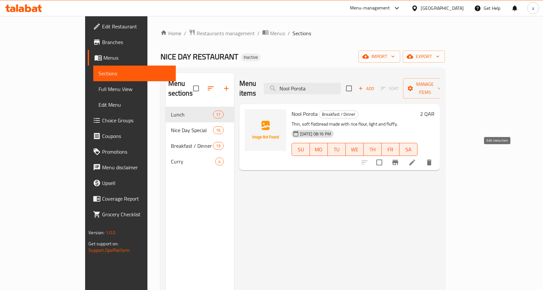
type input "Nool Porota"
click at [415, 159] on icon at bounding box center [412, 162] width 6 height 6
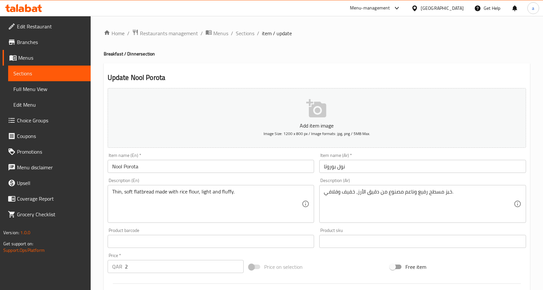
click at [384, 191] on textarea "خبز مسطح رفيع وناعم مصنوع من دقيق الأرز، خفيف وفلافي." at bounding box center [419, 203] width 190 height 31
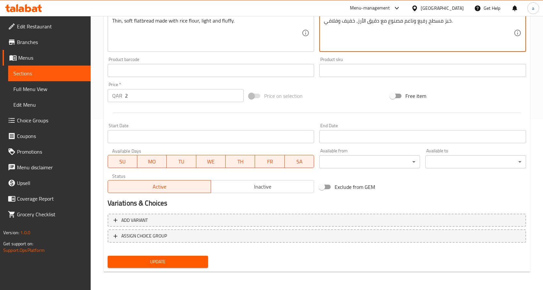
type textarea "خبز مسطح رفيع وناعم مصنوع مع دقيق الأرز، خفيف وفلافي."
click at [169, 260] on span "Update" at bounding box center [158, 262] width 90 height 8
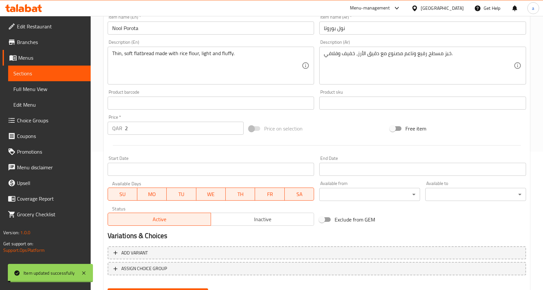
click at [39, 71] on span "Sections" at bounding box center [49, 73] width 72 height 8
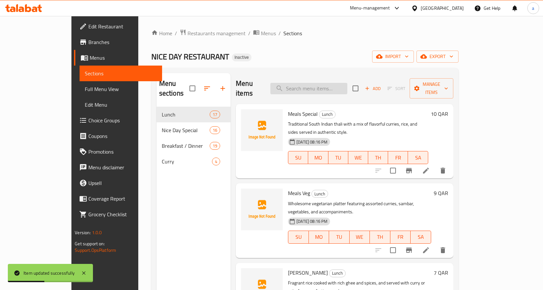
click at [333, 87] on input "search" at bounding box center [308, 88] width 77 height 11
paste input "Wheat Dosa"
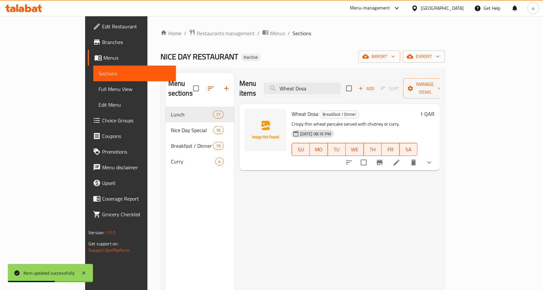
type input "Wheat Dosa"
click at [406, 156] on li at bounding box center [396, 162] width 18 height 12
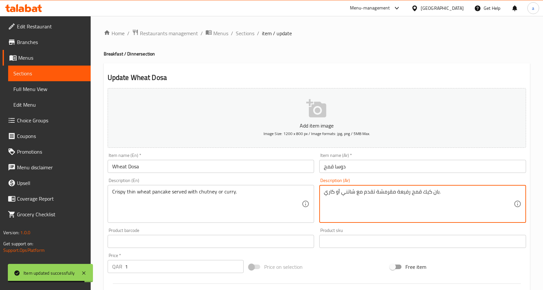
click at [348, 192] on textarea "بان كيك قمح رفيعة مقرمشة تقدم مع شاتني أو كاري." at bounding box center [419, 203] width 190 height 31
paste textarea "و"
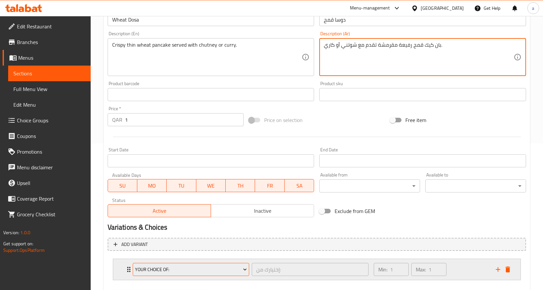
scroll to position [182, 0]
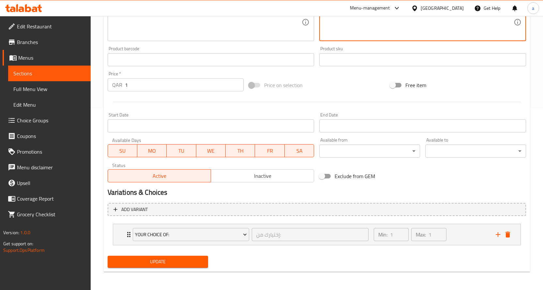
type textarea "بان كيك قمح رفيعة مقرمشة تقدم مع شوتني أو كاري."
click at [195, 265] on span "Update" at bounding box center [158, 262] width 90 height 8
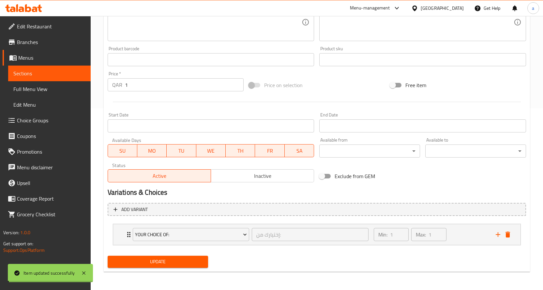
click at [51, 73] on span "Sections" at bounding box center [49, 73] width 72 height 8
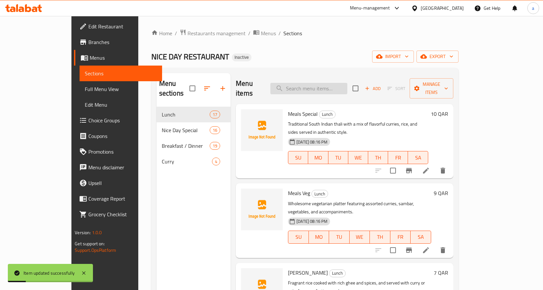
click at [337, 83] on input "search" at bounding box center [308, 88] width 77 height 11
paste input "[PERSON_NAME]"
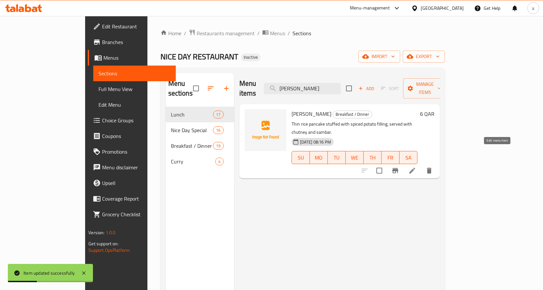
type input "[PERSON_NAME]"
click at [416, 167] on icon at bounding box center [412, 171] width 8 height 8
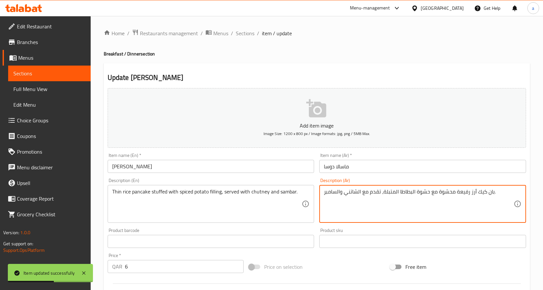
click at [352, 192] on textarea "بان كيك أرز رفيعة محشوة مع حشوة البطاطا المتبلة، تقدم مع الشاتني والسامبر." at bounding box center [419, 203] width 190 height 31
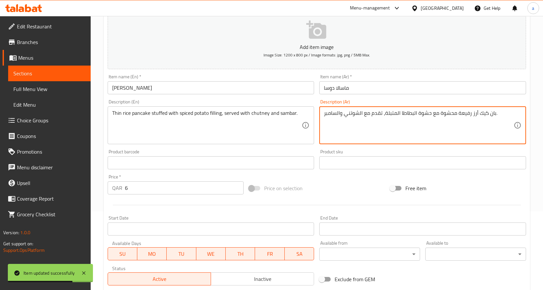
scroll to position [171, 0]
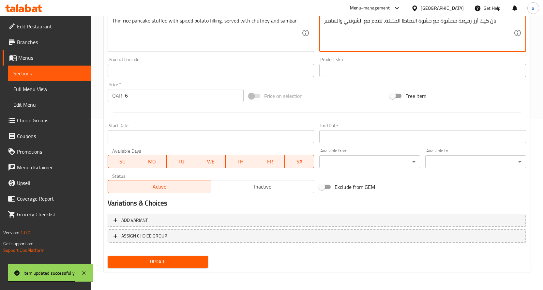
type textarea "بان كيك أرز رفيعة محشوة مع حشوة البطاطا المتبلة، تقدم مع الشوتني والسامبر."
click at [163, 261] on span "Update" at bounding box center [158, 262] width 90 height 8
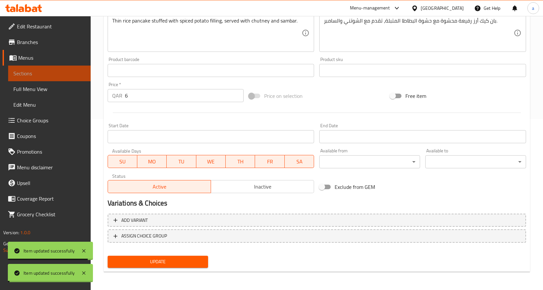
click at [61, 73] on span "Sections" at bounding box center [49, 73] width 72 height 8
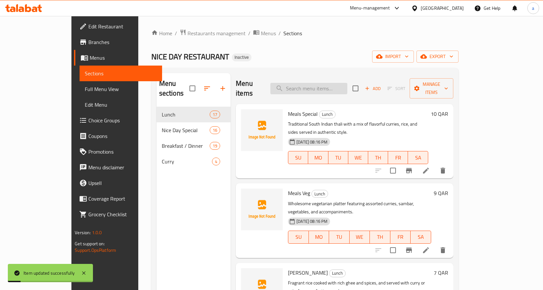
click at [347, 85] on input "search" at bounding box center [308, 88] width 77 height 11
paste input "Wheat Dosa"
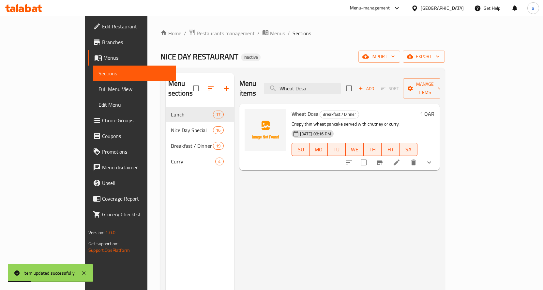
type input "Wheat Dosa"
click at [406, 156] on li at bounding box center [396, 162] width 18 height 12
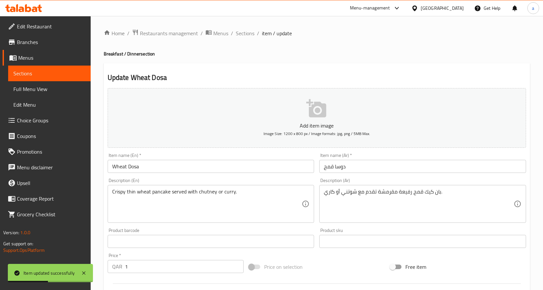
click at [31, 71] on span "Sections" at bounding box center [49, 73] width 72 height 8
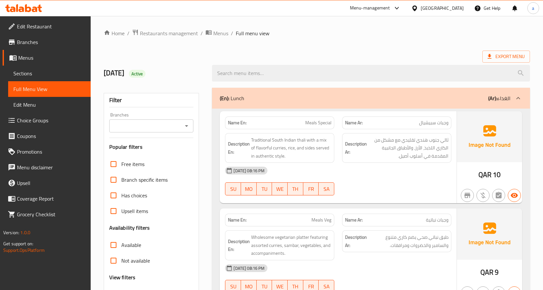
scroll to position [57, 0]
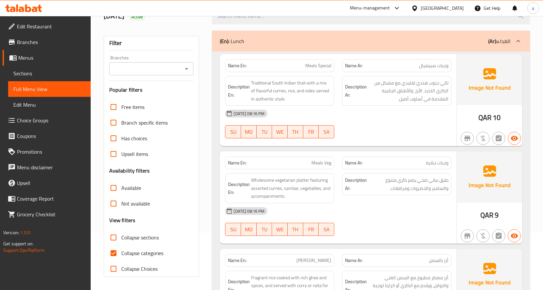
click at [130, 254] on span "Collapse categories" at bounding box center [142, 253] width 42 height 8
click at [121, 254] on input "Collapse categories" at bounding box center [114, 253] width 16 height 16
checkbox input "false"
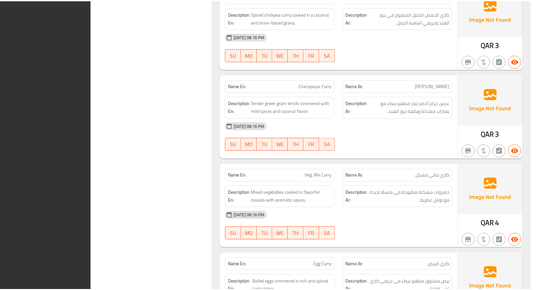
scroll to position [5905, 0]
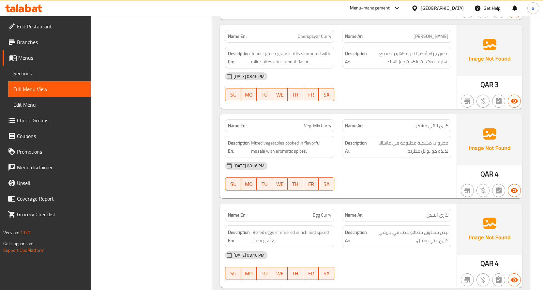
drag, startPoint x: 35, startPoint y: 80, endPoint x: 44, endPoint y: 79, distance: 8.5
click at [35, 80] on link "Sections" at bounding box center [49, 74] width 82 height 16
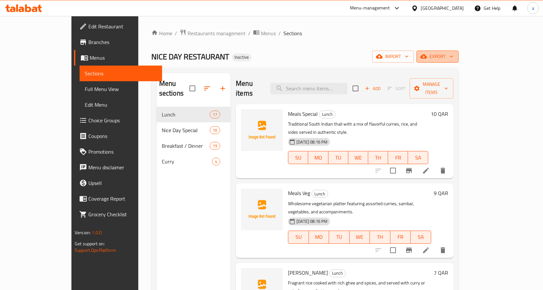
click at [453, 57] on span "export" at bounding box center [438, 56] width 32 height 8
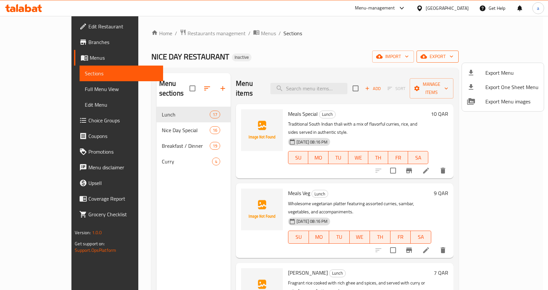
click at [494, 73] on span "Export Menu" at bounding box center [511, 73] width 53 height 8
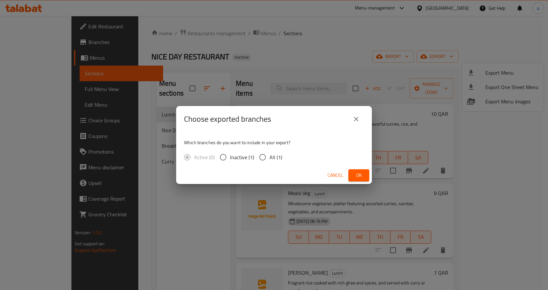
click at [271, 158] on span "All (1)" at bounding box center [275, 157] width 13 height 8
click at [269, 158] on input "All (1)" at bounding box center [263, 157] width 14 height 14
radio input "true"
click at [362, 179] on span "Ok" at bounding box center [358, 175] width 10 height 8
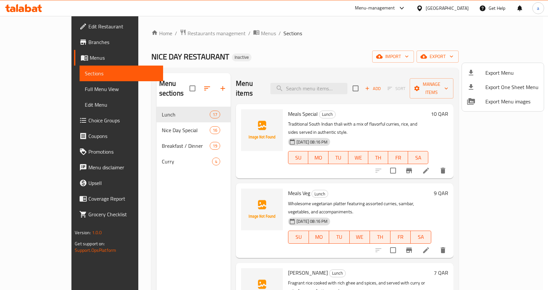
click at [339, 36] on div at bounding box center [274, 145] width 548 height 290
